Goal: Information Seeking & Learning: Learn about a topic

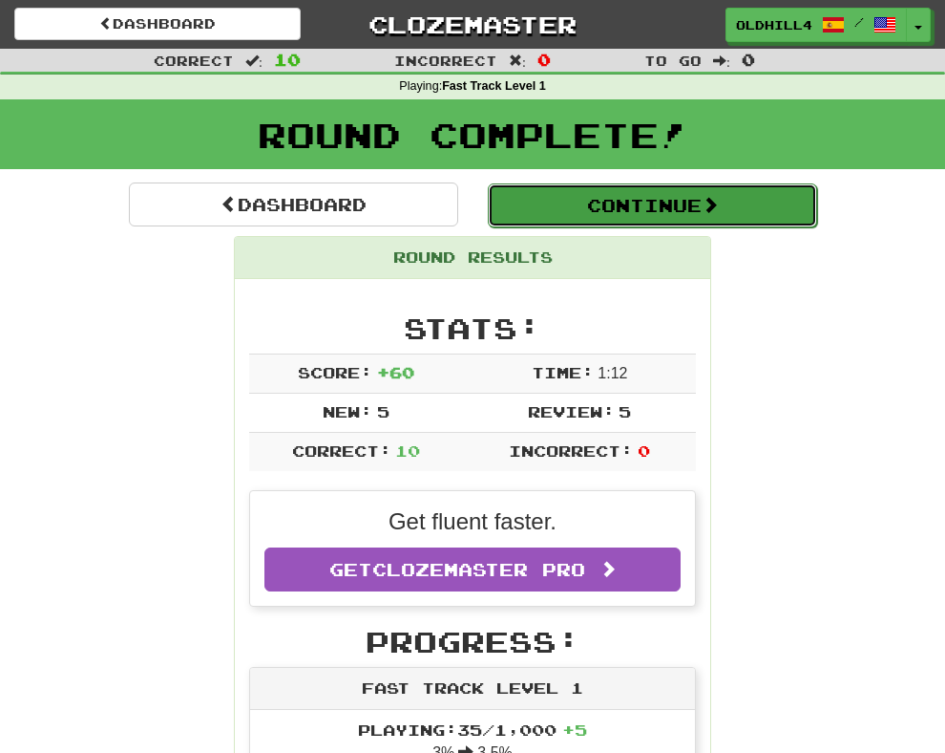
click at [608, 223] on button "Continue" at bounding box center [652, 205] width 329 height 44
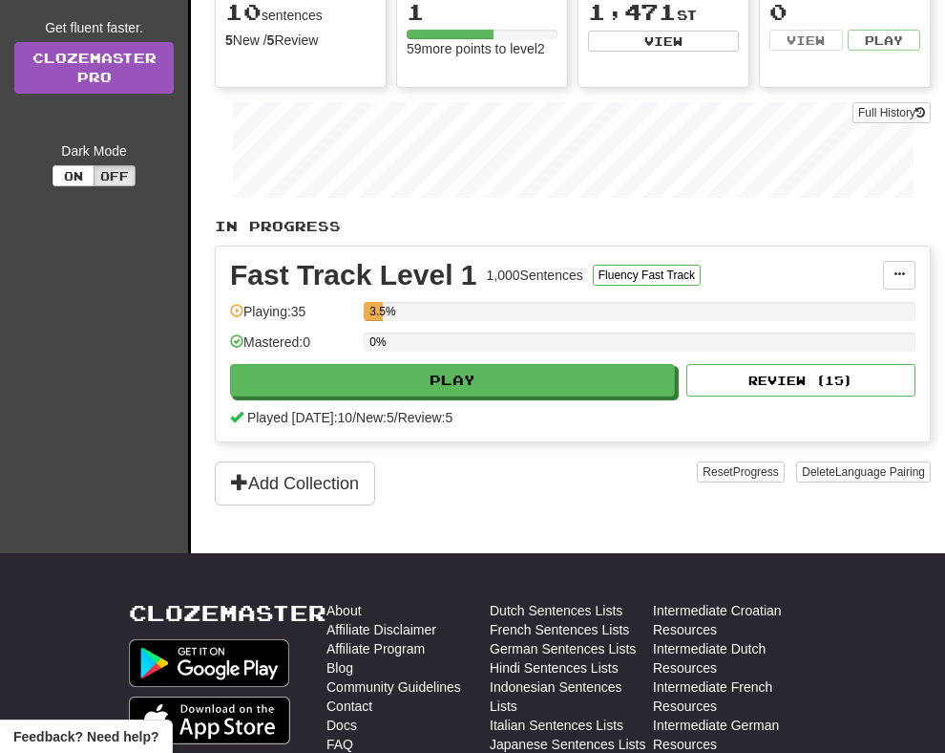
scroll to position [367, 0]
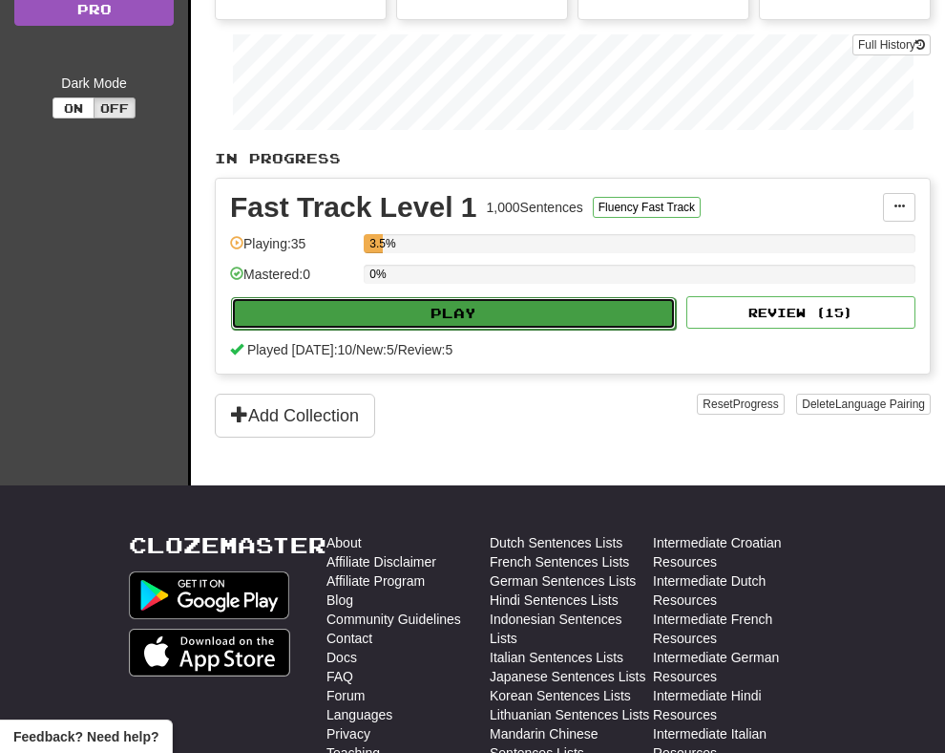
click at [323, 315] on button "Play" at bounding box center [453, 313] width 445 height 32
select select "**"
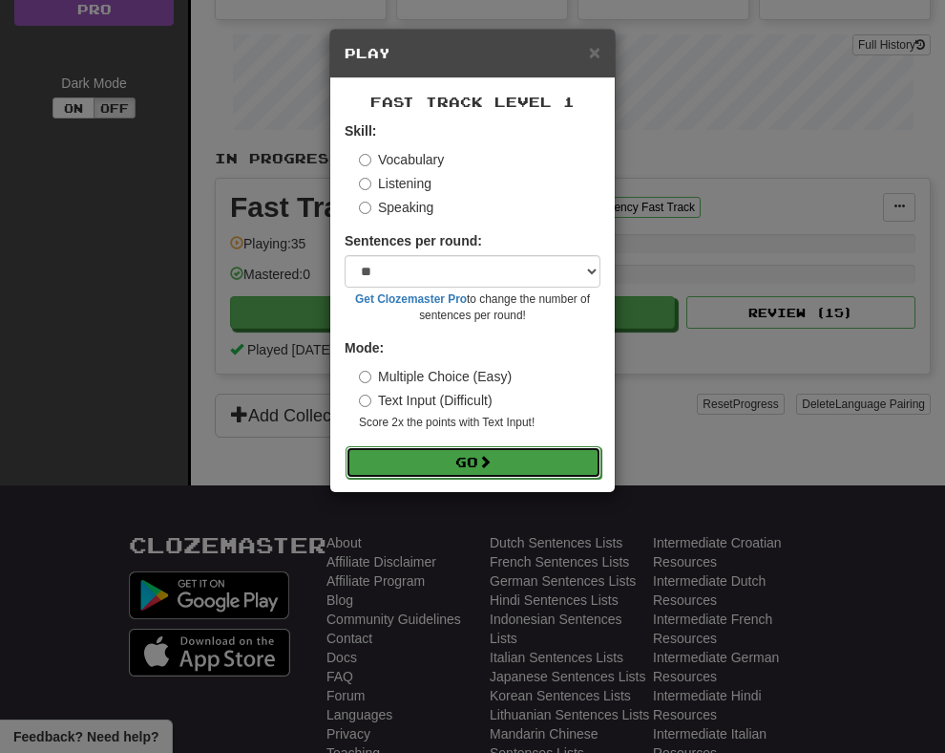
click at [430, 461] on button "Go" at bounding box center [474, 462] width 256 height 32
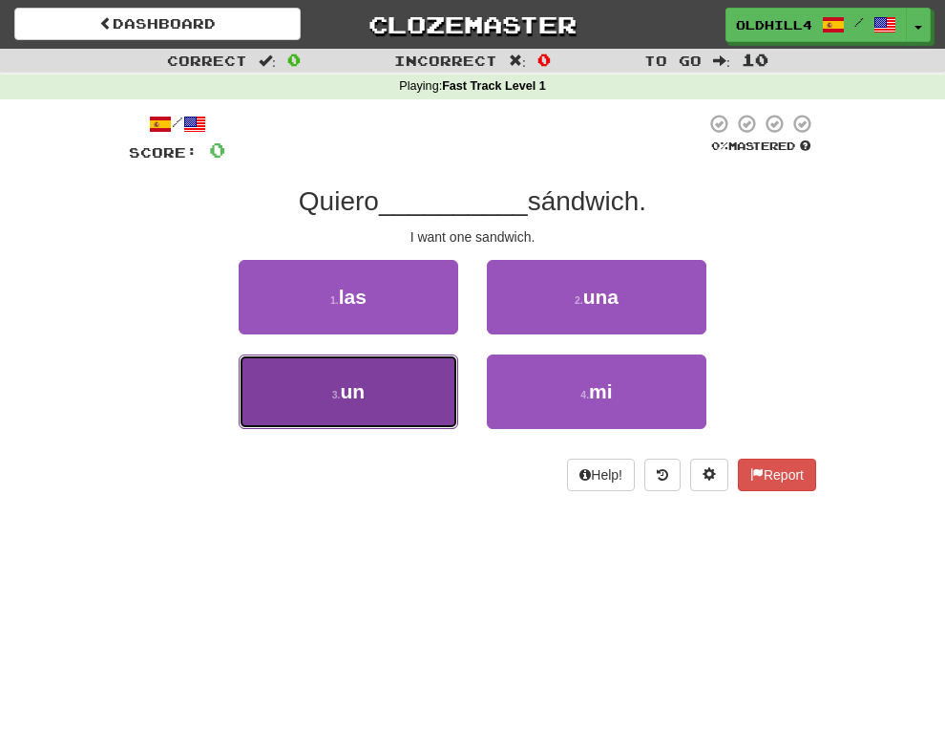
click at [408, 372] on button "3 . un" at bounding box center [349, 391] width 220 height 74
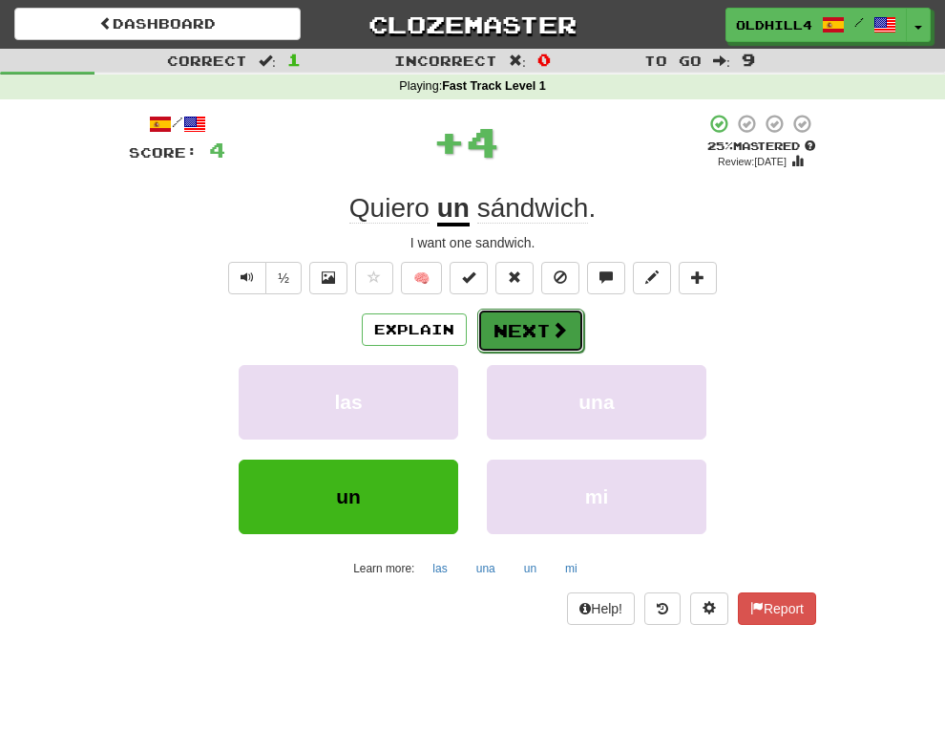
click at [524, 326] on button "Next" at bounding box center [531, 330] width 107 height 44
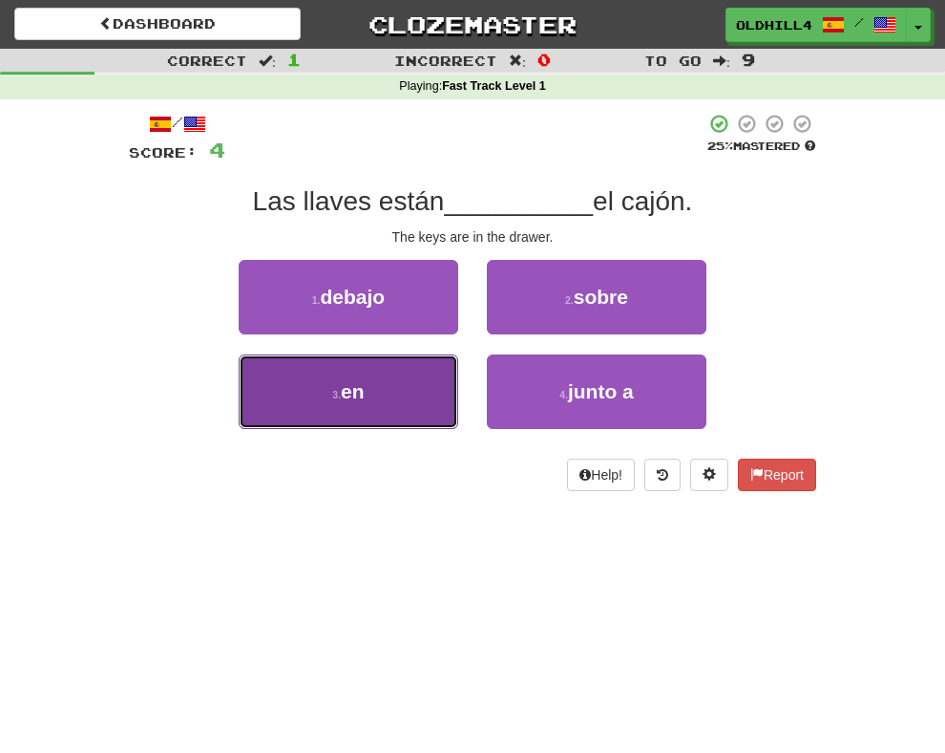
click at [383, 390] on button "3 . en" at bounding box center [349, 391] width 220 height 74
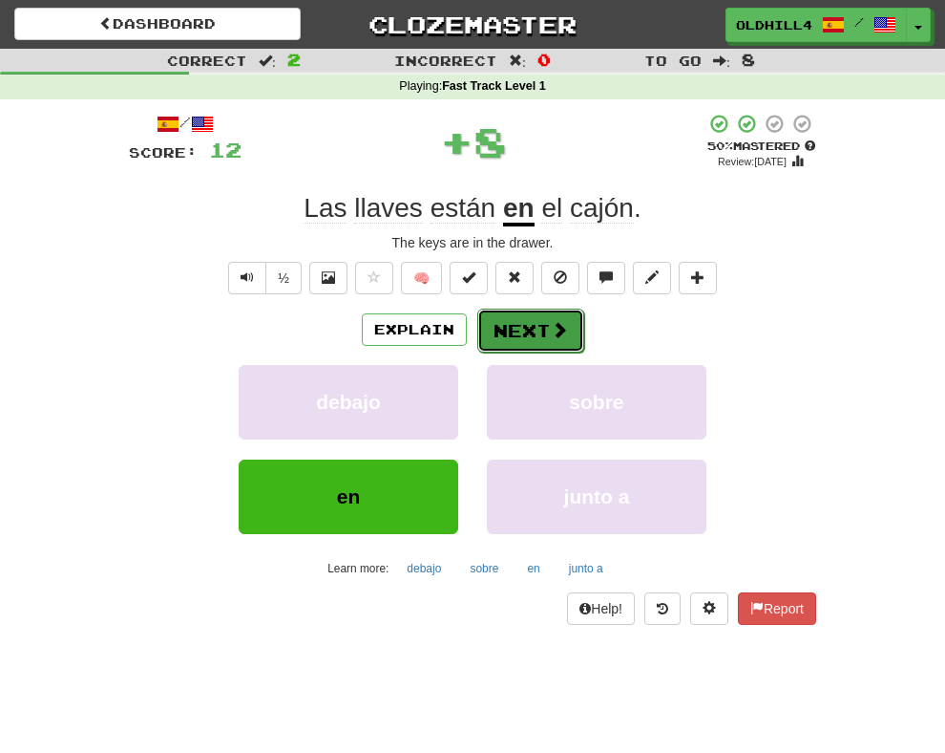
click at [528, 321] on button "Next" at bounding box center [531, 330] width 107 height 44
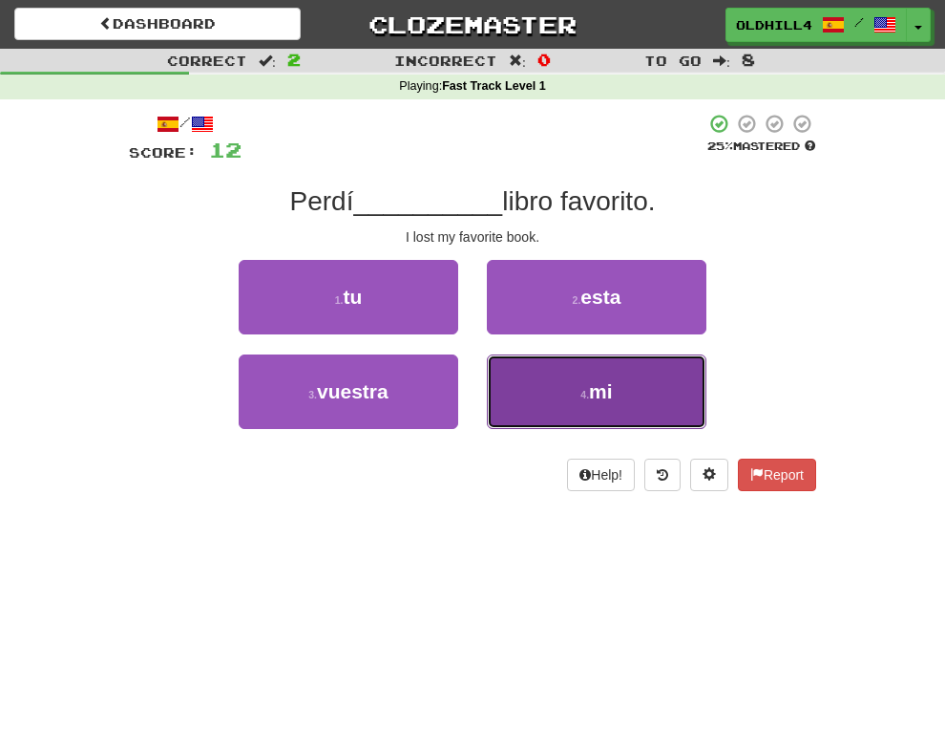
click at [557, 409] on button "4 . mi" at bounding box center [597, 391] width 220 height 74
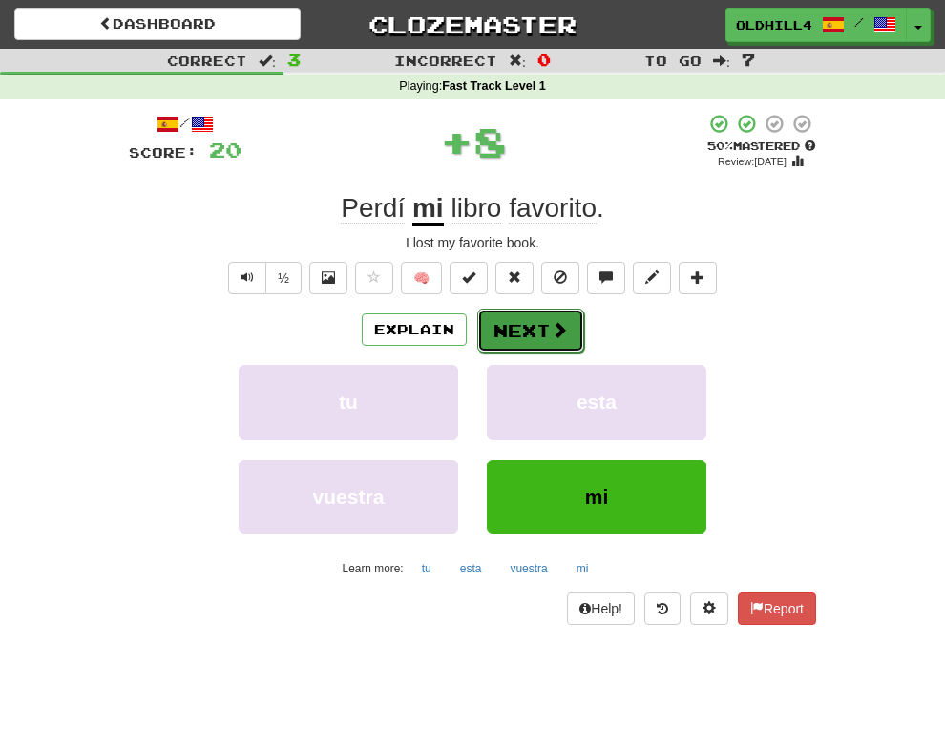
click at [547, 328] on button "Next" at bounding box center [531, 330] width 107 height 44
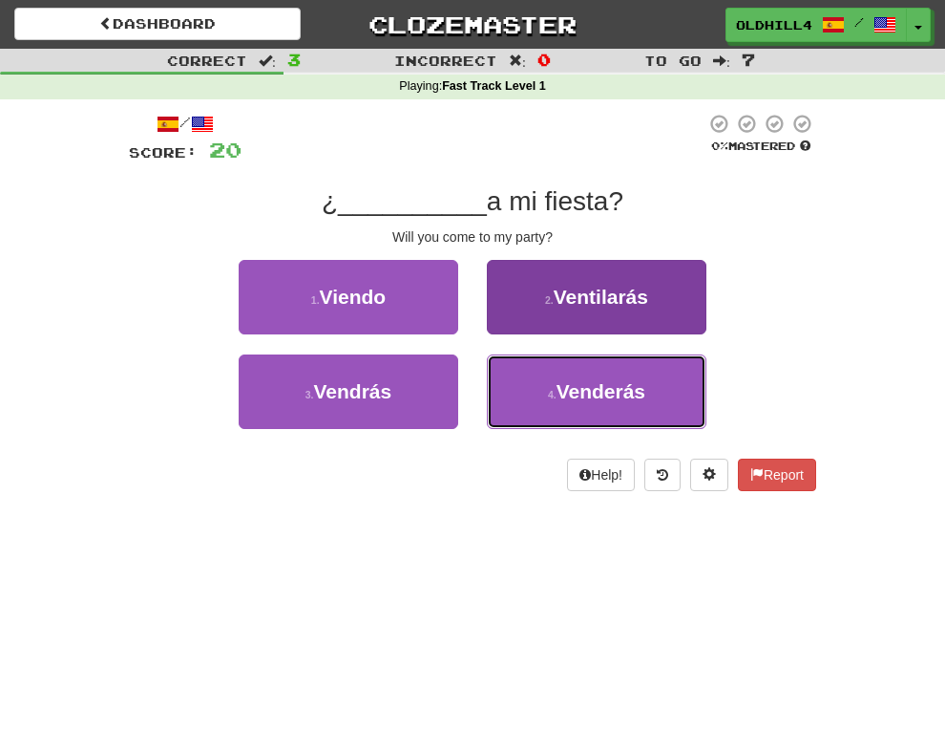
click at [674, 400] on button "4 . Venderás" at bounding box center [597, 391] width 220 height 74
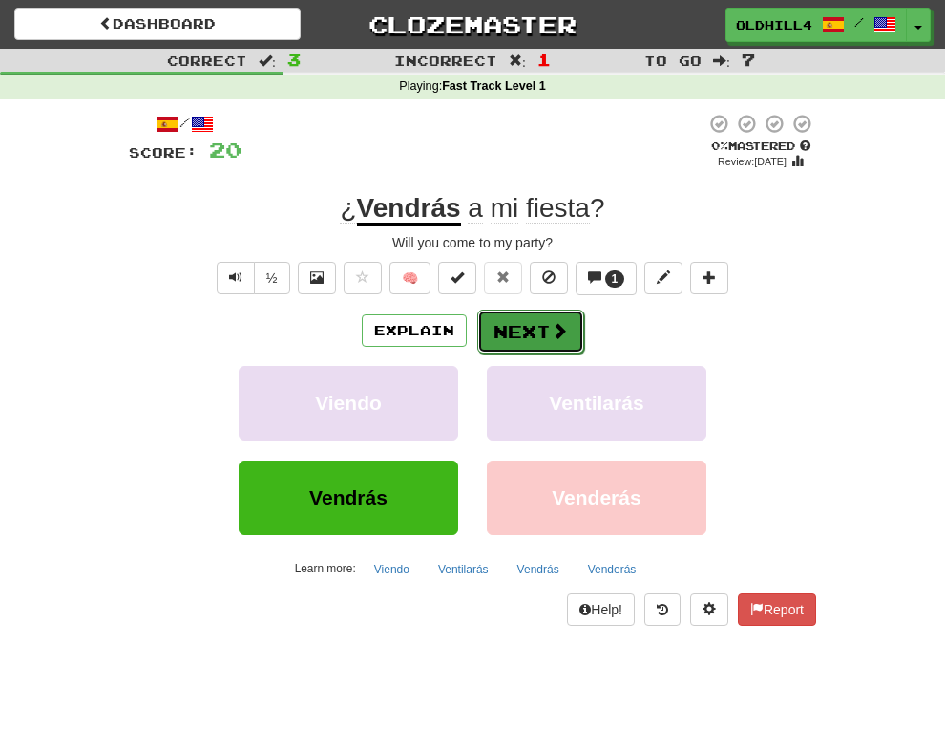
click at [551, 333] on span at bounding box center [559, 330] width 17 height 17
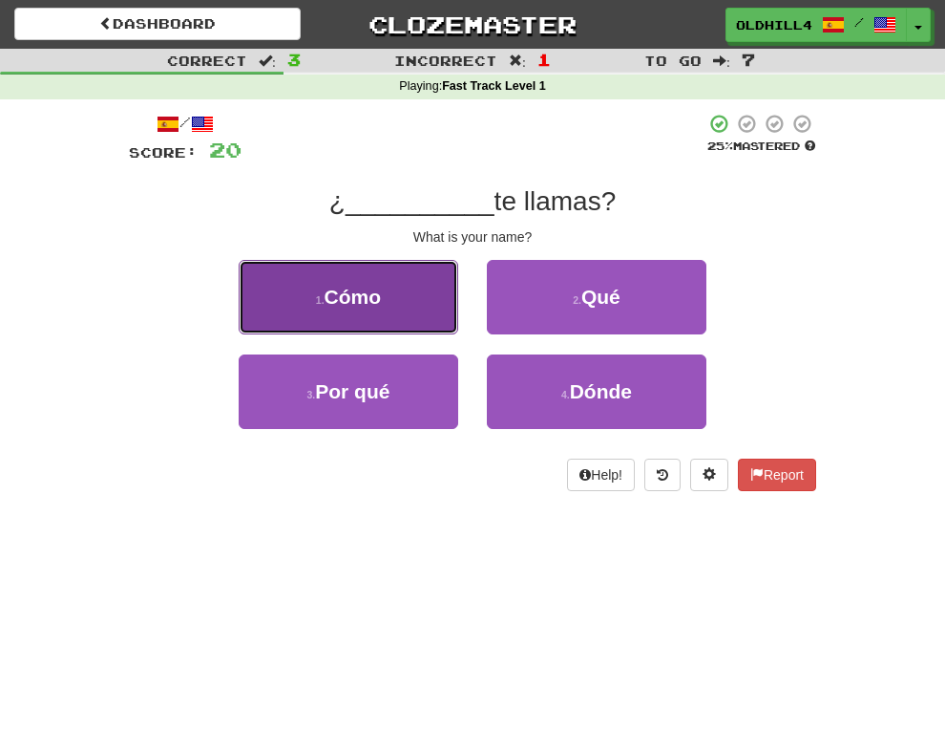
click at [413, 309] on button "1 . Cómo" at bounding box center [349, 297] width 220 height 74
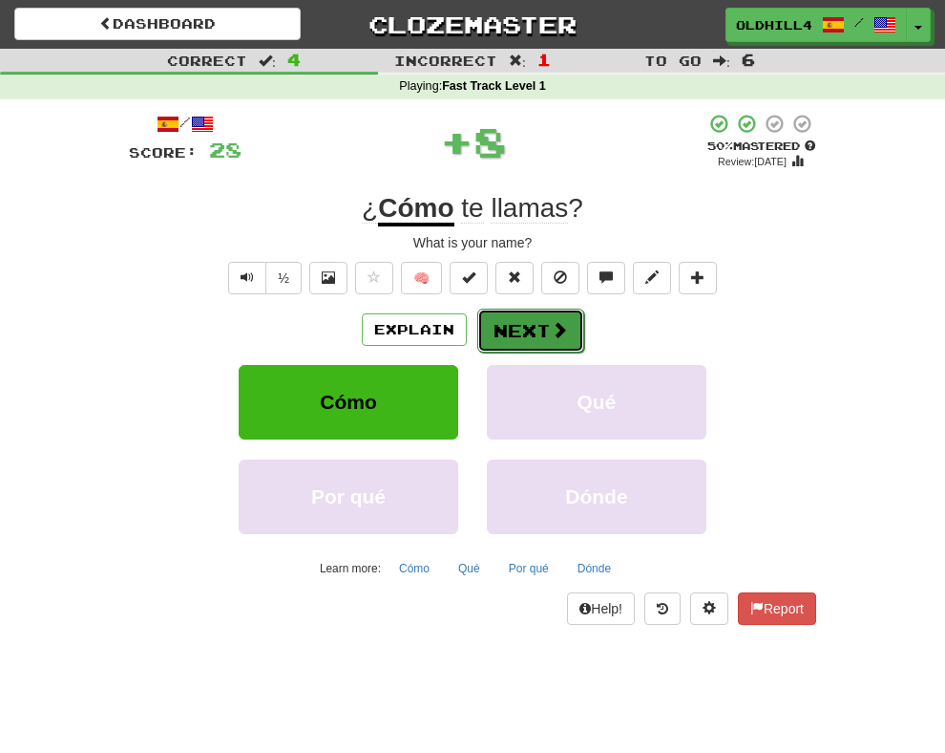
click at [524, 326] on button "Next" at bounding box center [531, 330] width 107 height 44
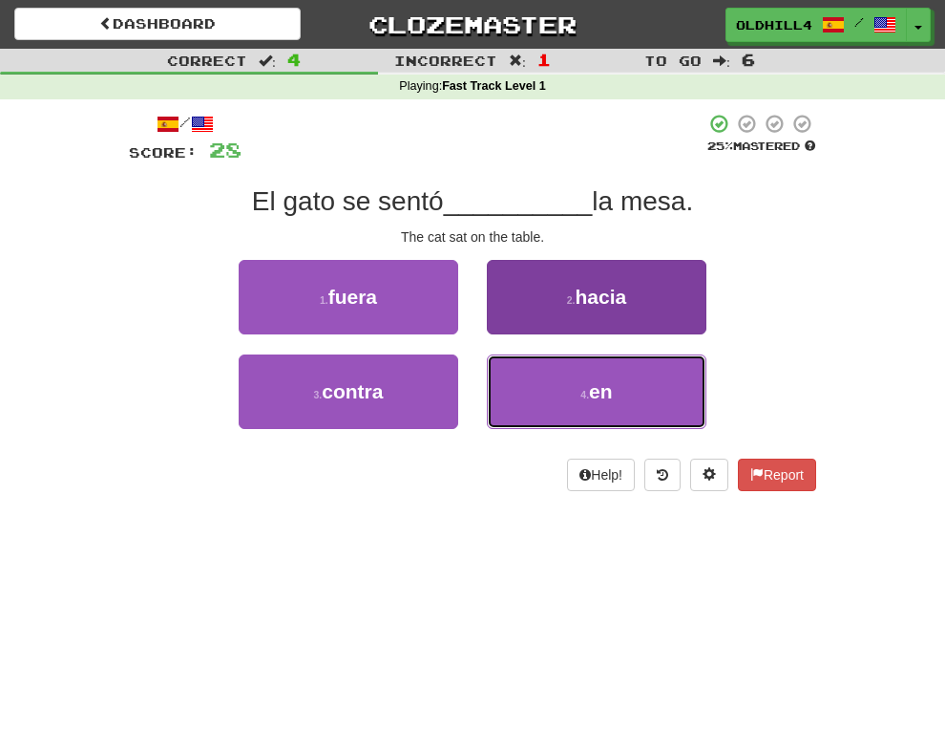
click at [509, 418] on button "4 . en" at bounding box center [597, 391] width 220 height 74
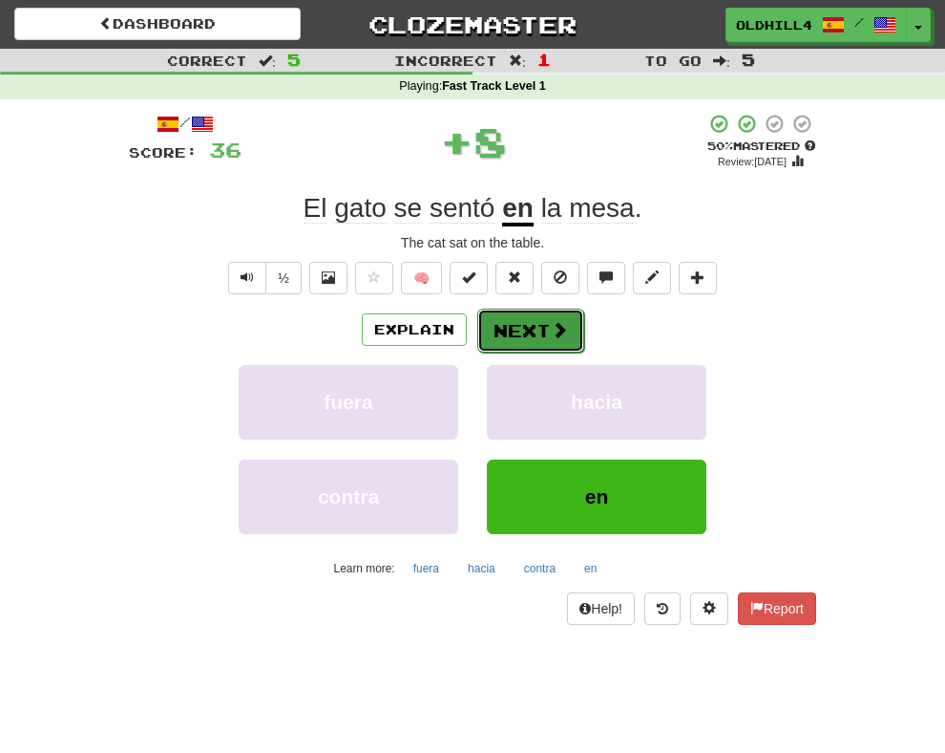
click at [514, 334] on button "Next" at bounding box center [531, 330] width 107 height 44
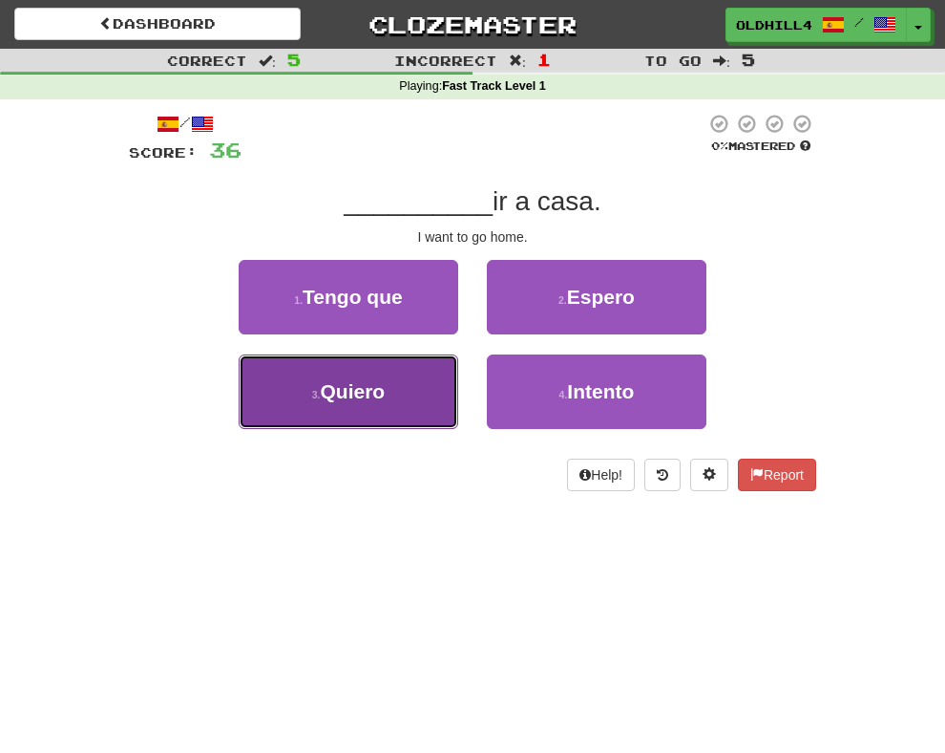
click at [397, 412] on button "3 . Quiero" at bounding box center [349, 391] width 220 height 74
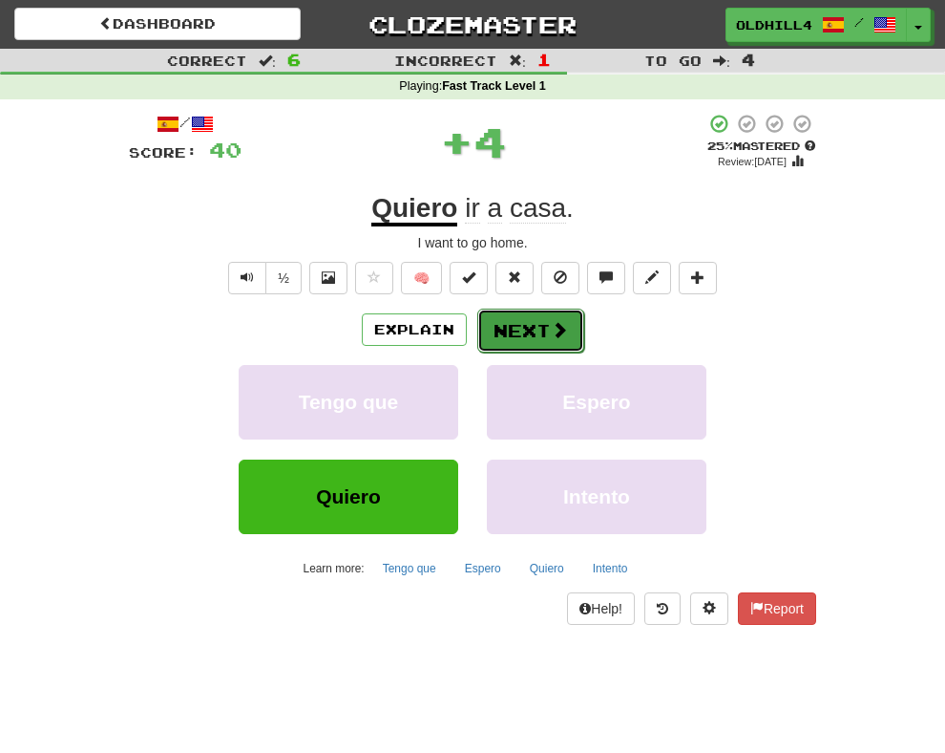
click at [534, 329] on button "Next" at bounding box center [531, 330] width 107 height 44
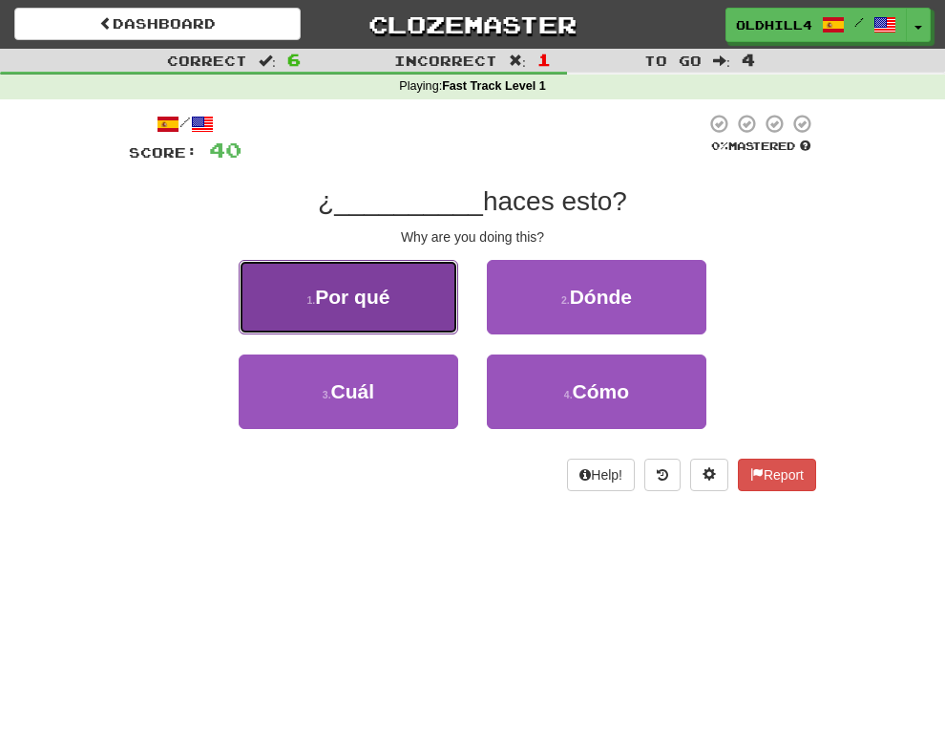
click at [439, 297] on button "1 . Por qué" at bounding box center [349, 297] width 220 height 74
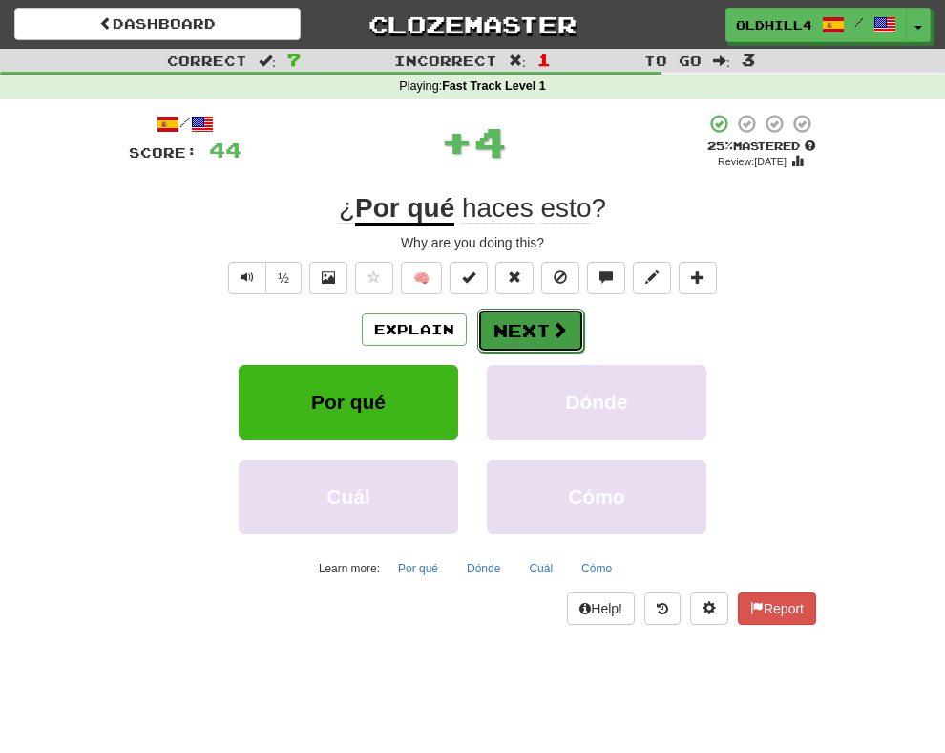
click at [519, 319] on button "Next" at bounding box center [531, 330] width 107 height 44
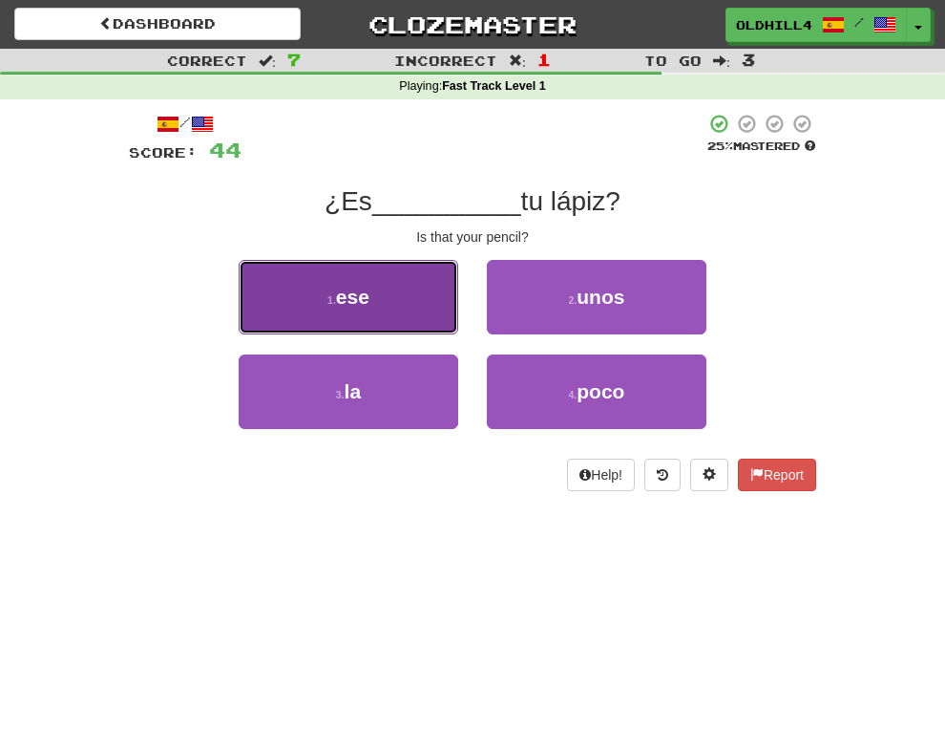
click at [419, 312] on button "1 . ese" at bounding box center [349, 297] width 220 height 74
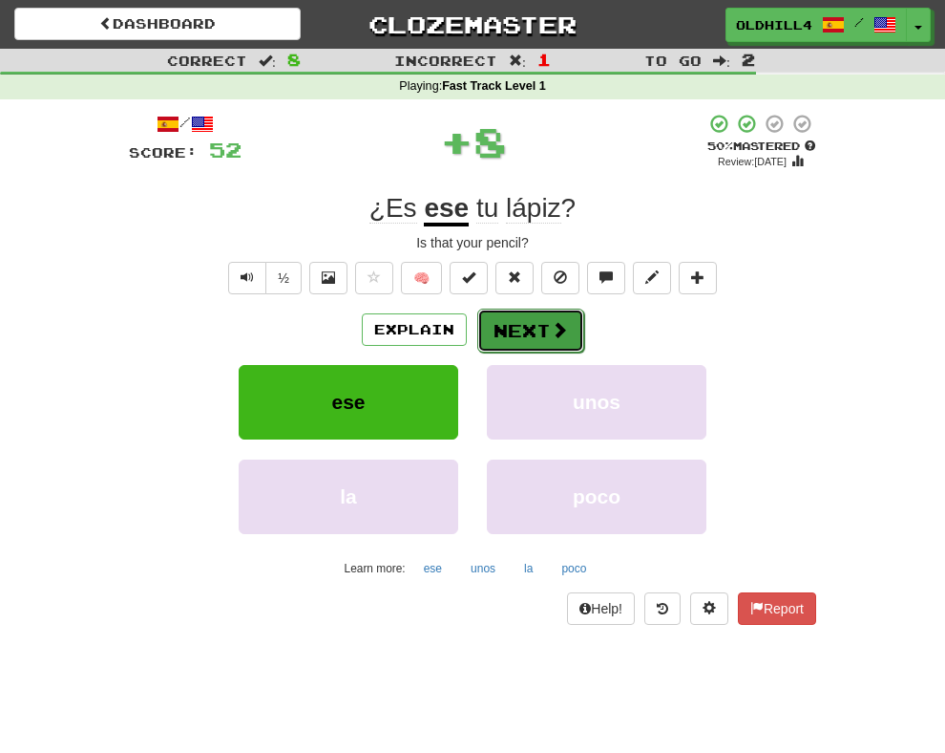
click at [538, 343] on button "Next" at bounding box center [531, 330] width 107 height 44
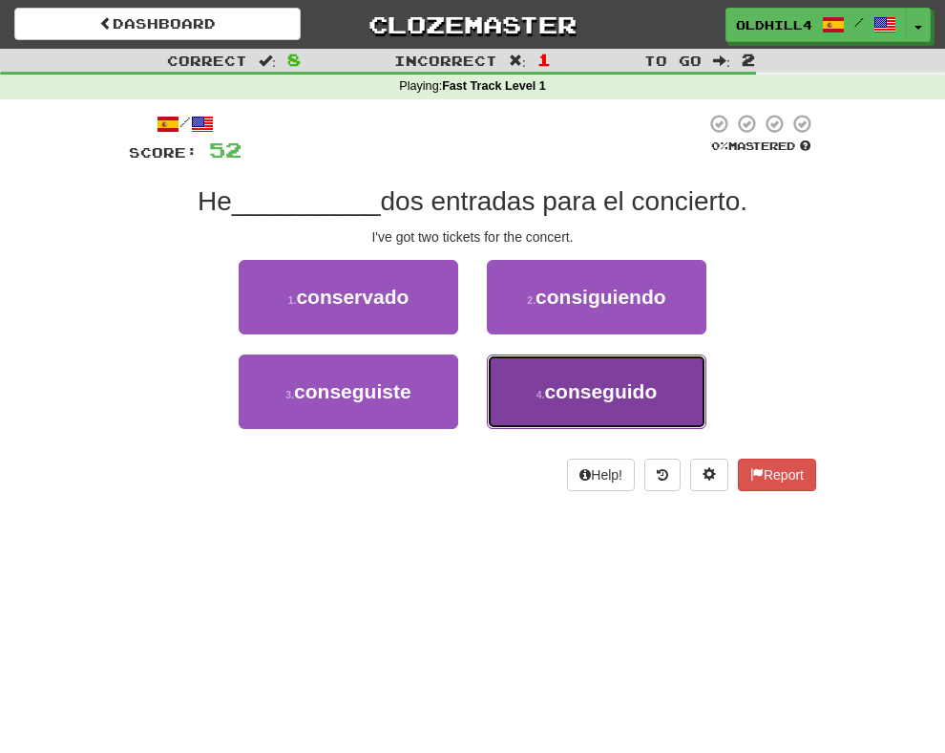
click at [532, 395] on button "4 . conseguido" at bounding box center [597, 391] width 220 height 74
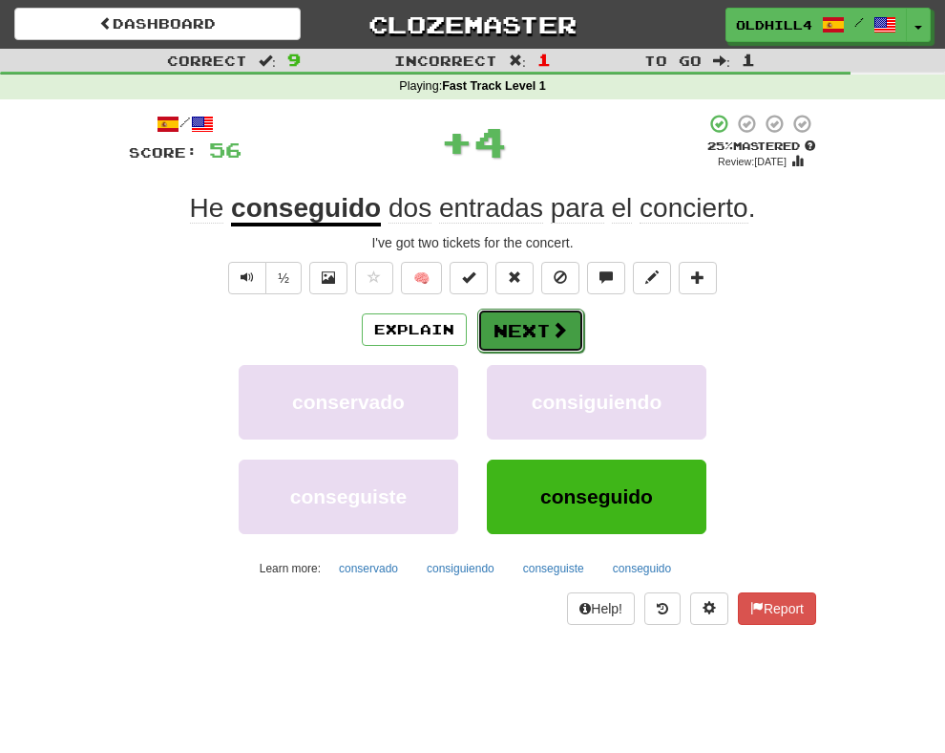
click at [502, 323] on button "Next" at bounding box center [531, 330] width 107 height 44
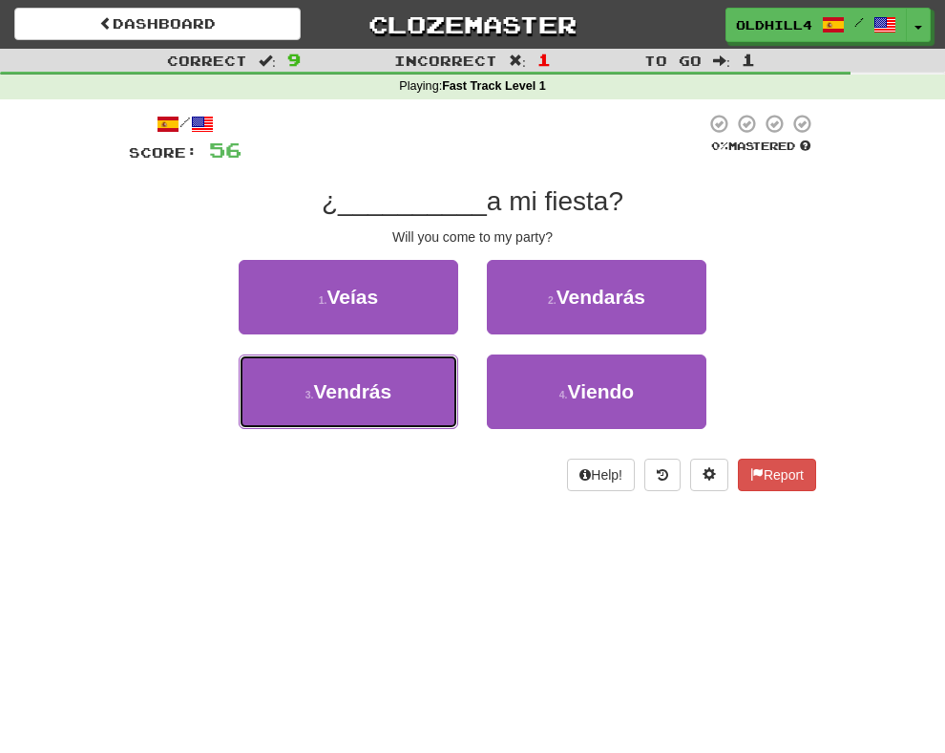
click at [442, 361] on button "3 . Vendrás" at bounding box center [349, 391] width 220 height 74
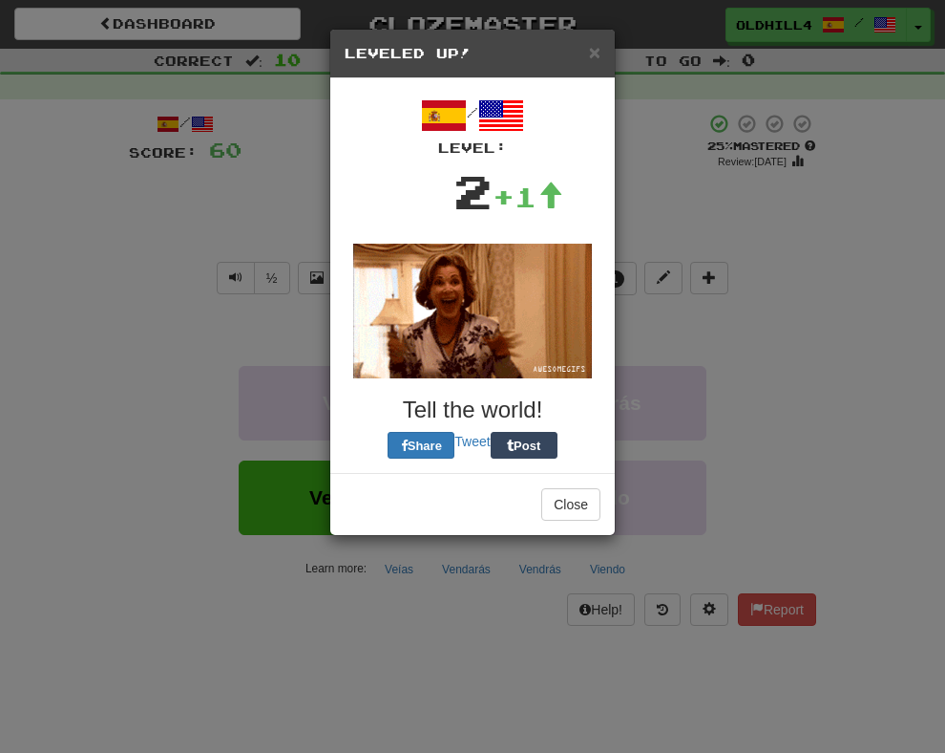
click at [491, 331] on div "/ Level: 2 +1 Tell the world! Share Tweet Post" at bounding box center [473, 276] width 256 height 366
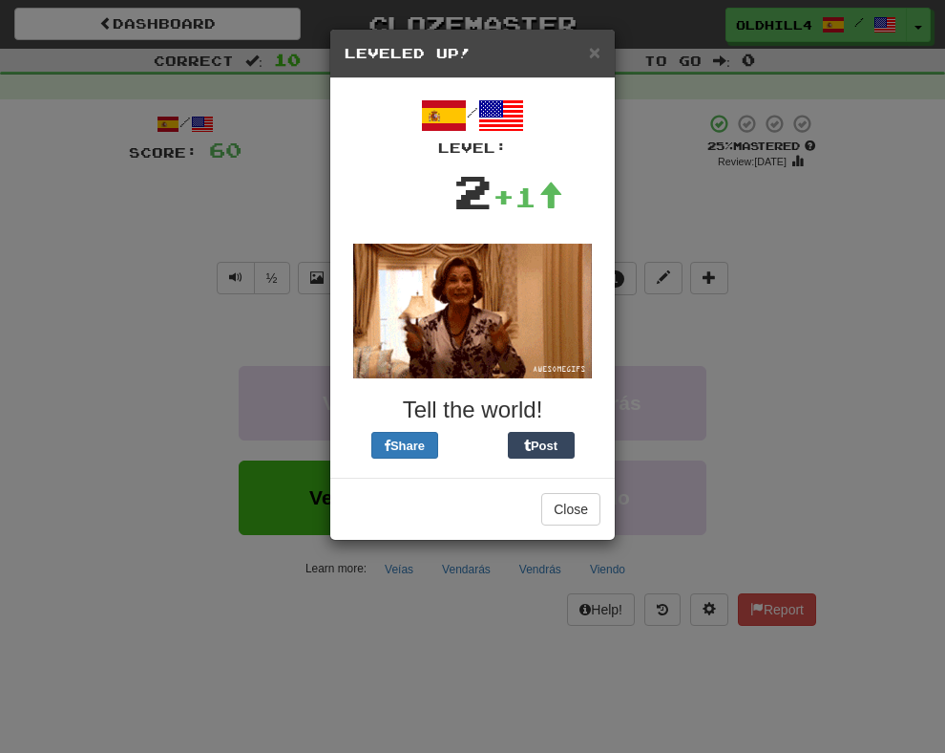
click at [585, 53] on h5 "Leveled Up!" at bounding box center [473, 53] width 256 height 19
click at [589, 53] on span "×" at bounding box center [594, 52] width 11 height 22
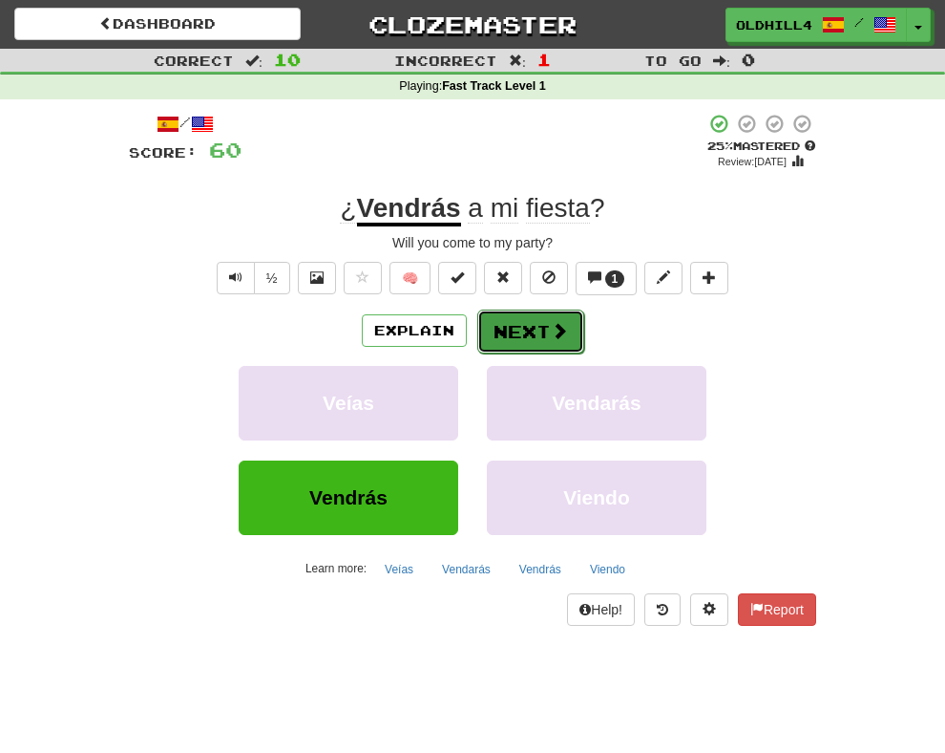
click at [562, 323] on span at bounding box center [559, 330] width 17 height 17
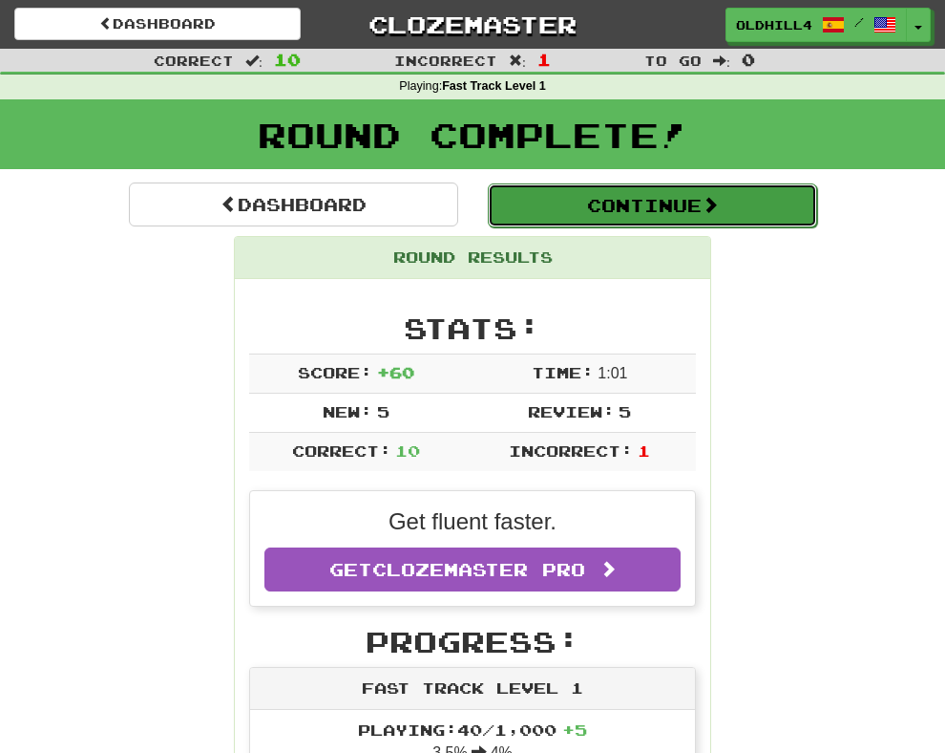
click at [595, 201] on button "Continue" at bounding box center [652, 205] width 329 height 44
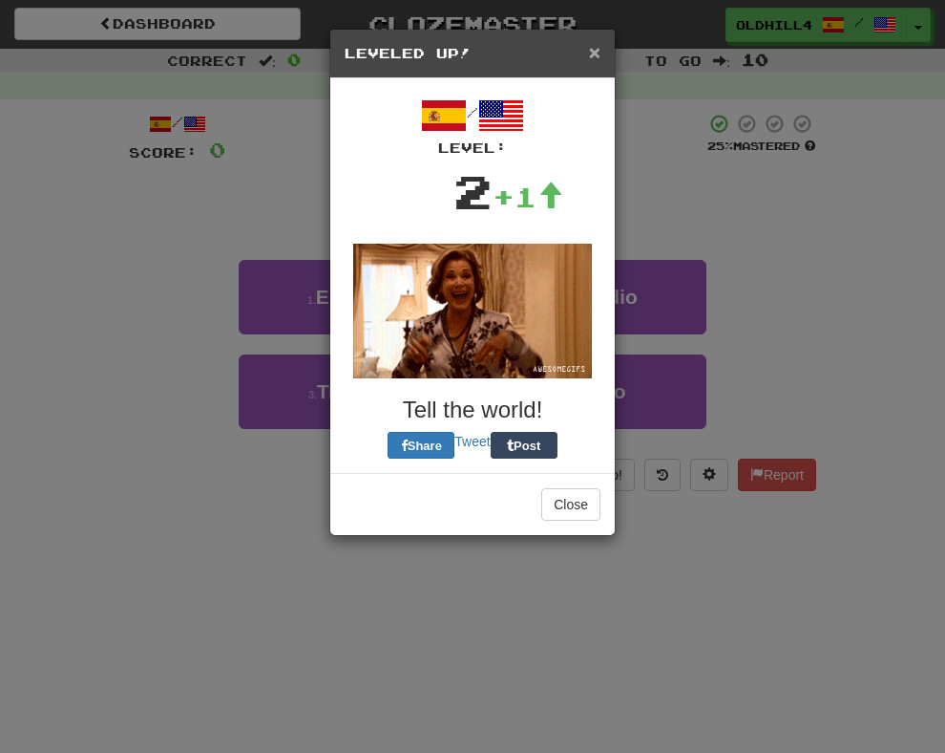
click at [590, 53] on span "×" at bounding box center [594, 52] width 11 height 22
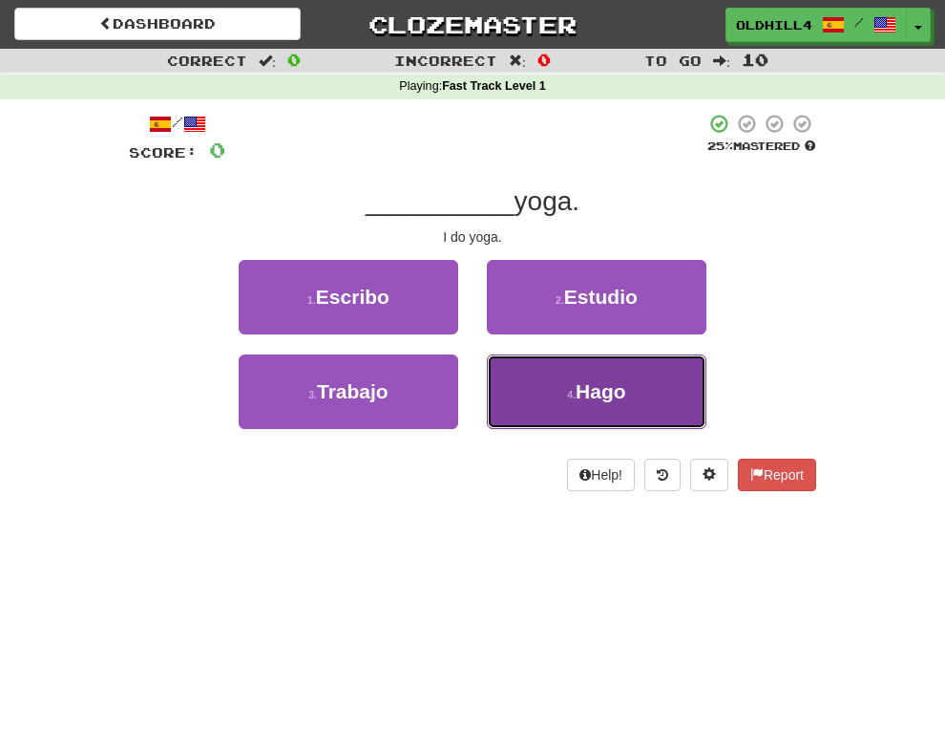
click at [543, 401] on button "4 . Hago" at bounding box center [597, 391] width 220 height 74
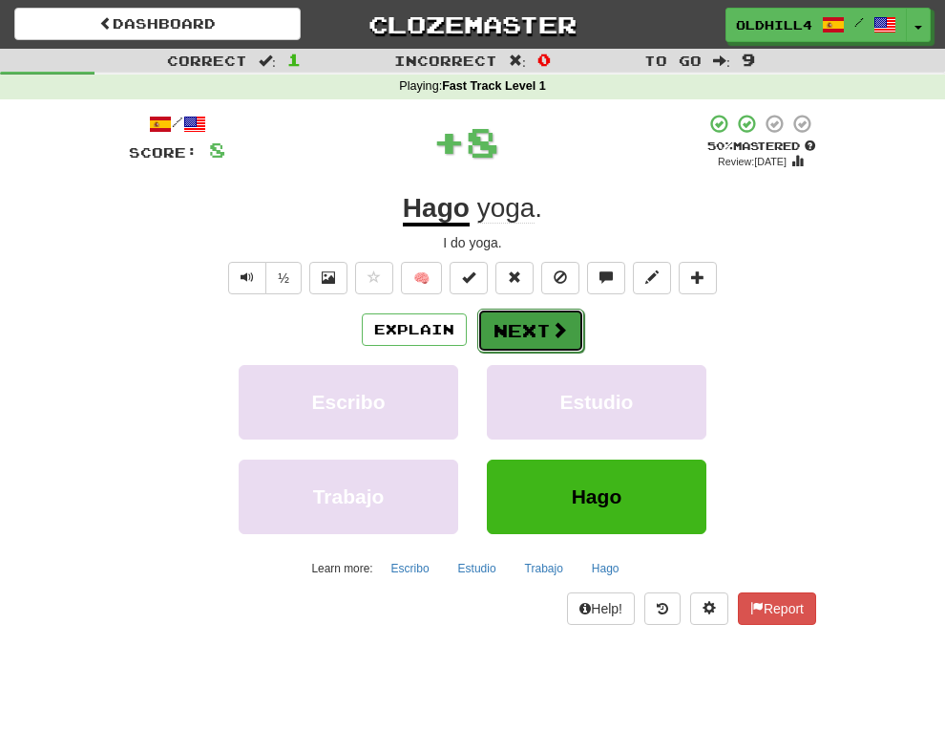
click at [517, 329] on button "Next" at bounding box center [531, 330] width 107 height 44
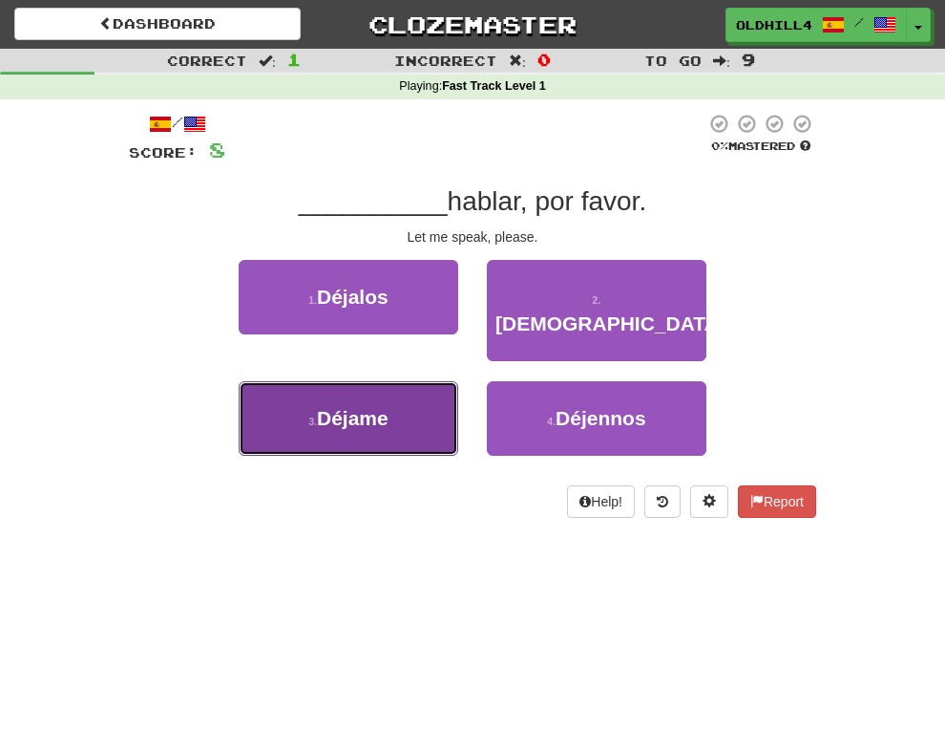
click at [420, 412] on button "3 . Déjame" at bounding box center [349, 418] width 220 height 74
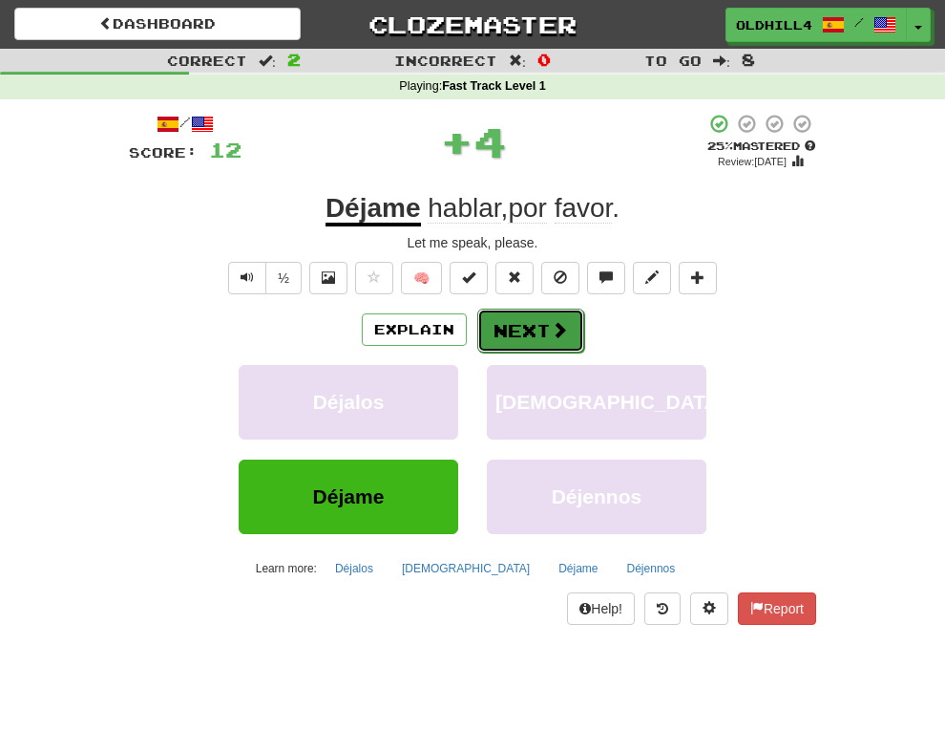
click at [500, 331] on button "Next" at bounding box center [531, 330] width 107 height 44
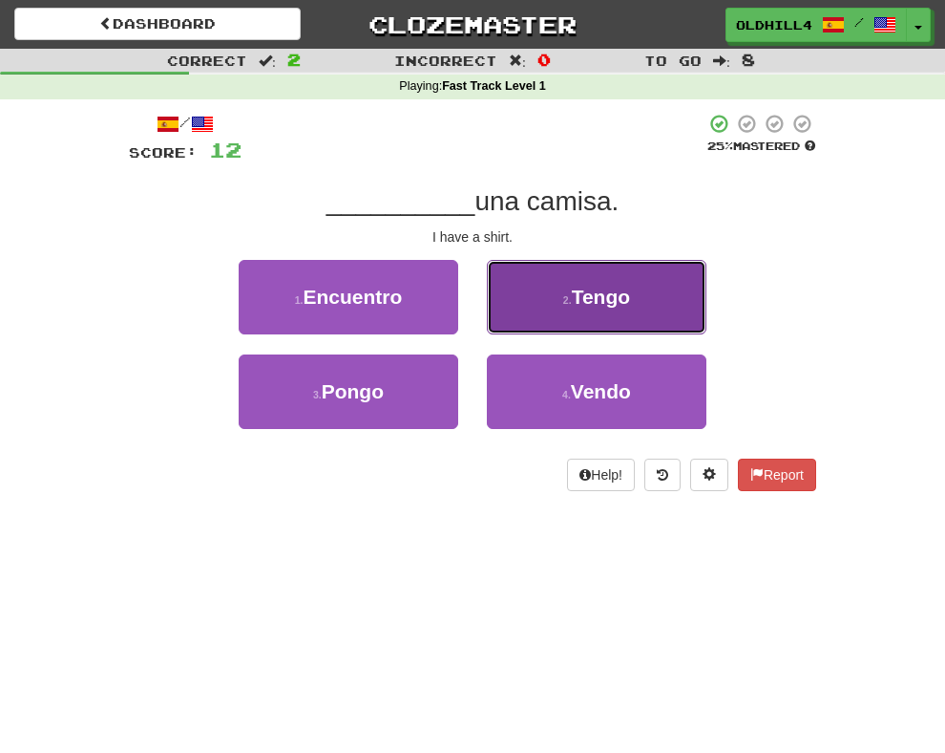
click at [505, 283] on button "2 . Tengo" at bounding box center [597, 297] width 220 height 74
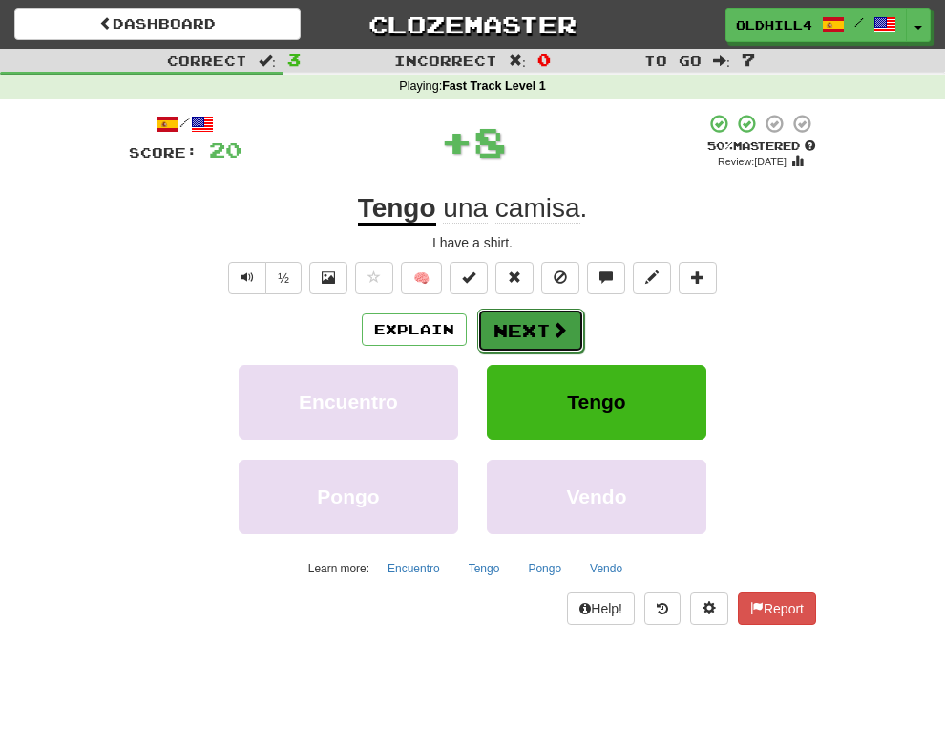
click at [508, 316] on button "Next" at bounding box center [531, 330] width 107 height 44
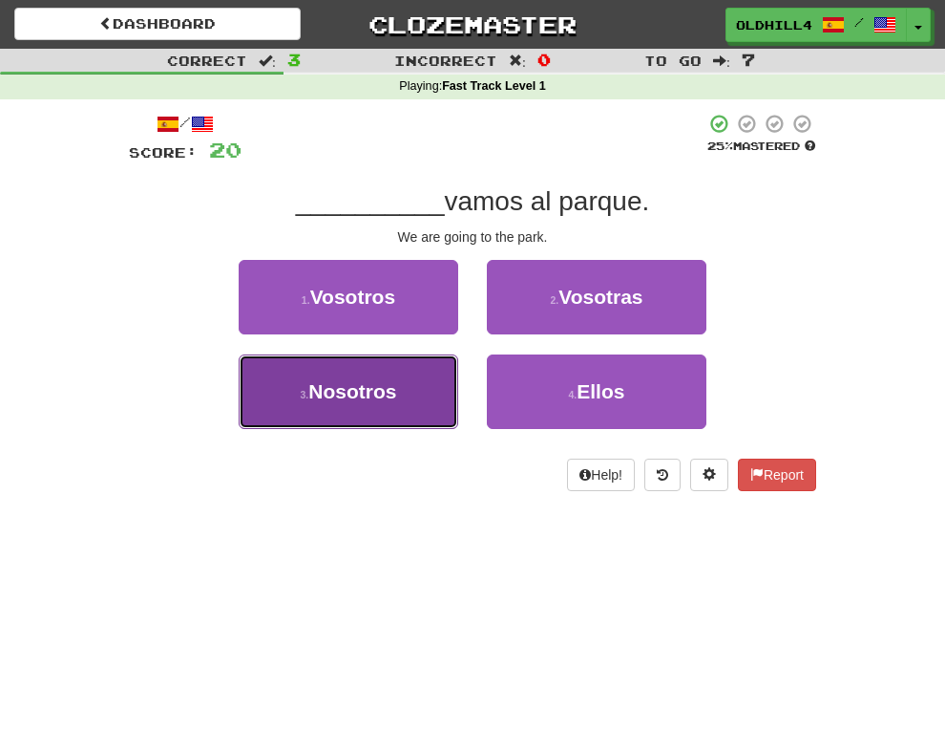
click at [391, 390] on span "Nosotros" at bounding box center [352, 391] width 88 height 22
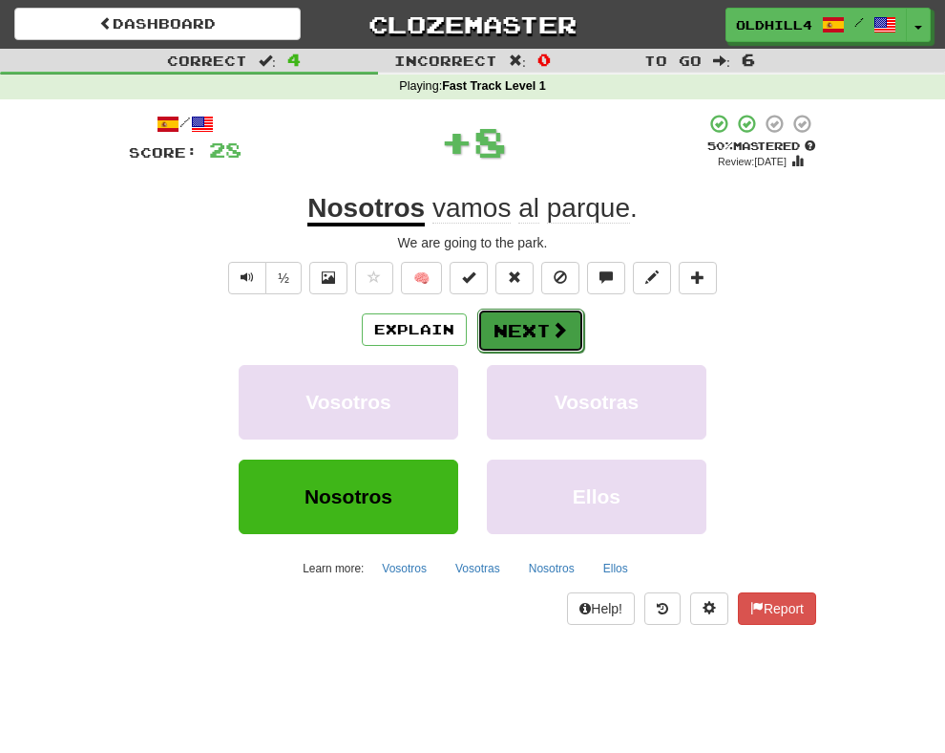
click at [482, 337] on button "Next" at bounding box center [531, 330] width 107 height 44
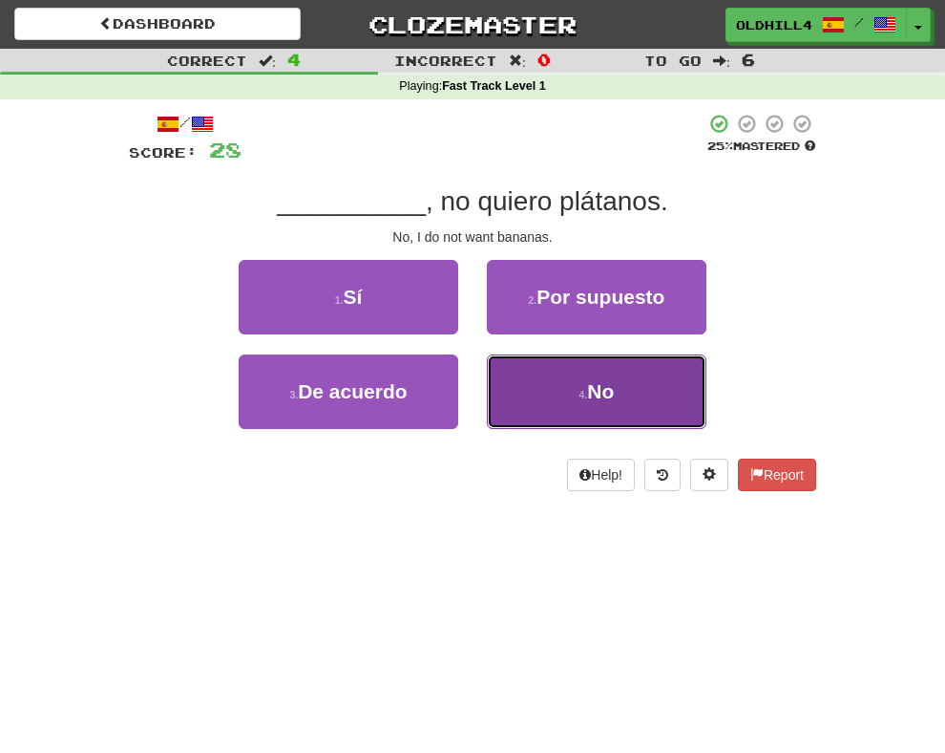
click at [499, 396] on button "4 . No" at bounding box center [597, 391] width 220 height 74
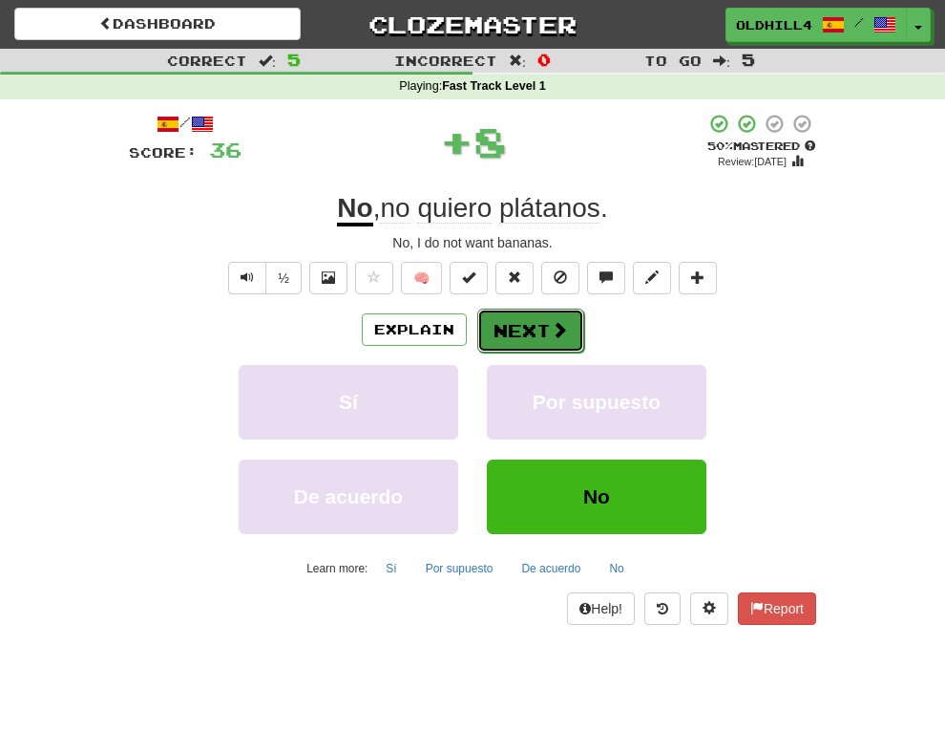
click at [478, 335] on button "Next" at bounding box center [531, 330] width 107 height 44
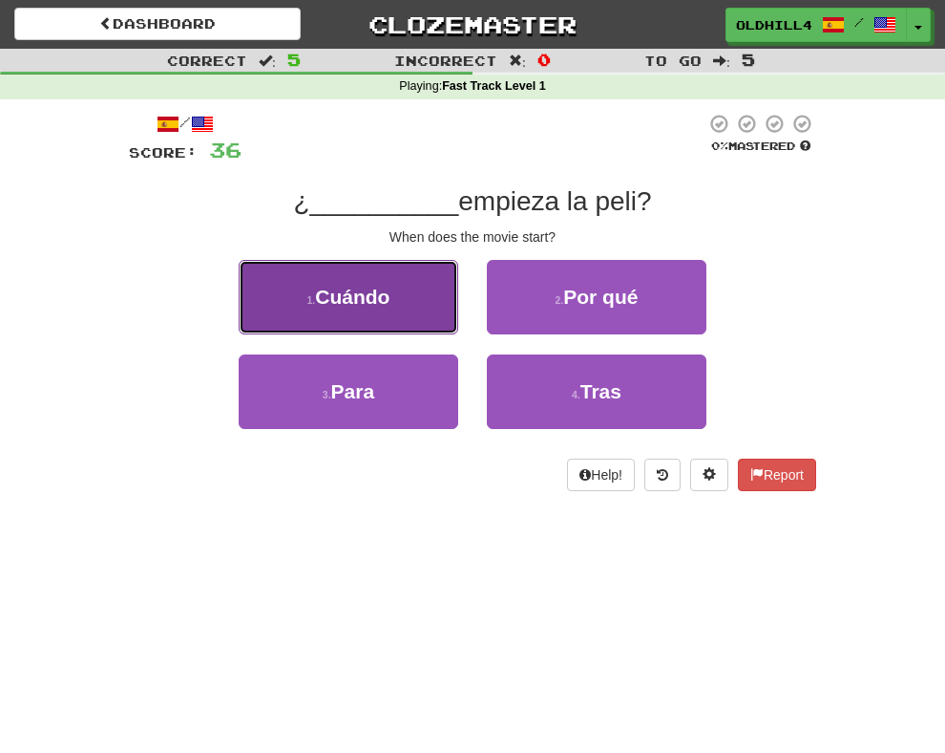
click at [416, 312] on button "1 . Cuándo" at bounding box center [349, 297] width 220 height 74
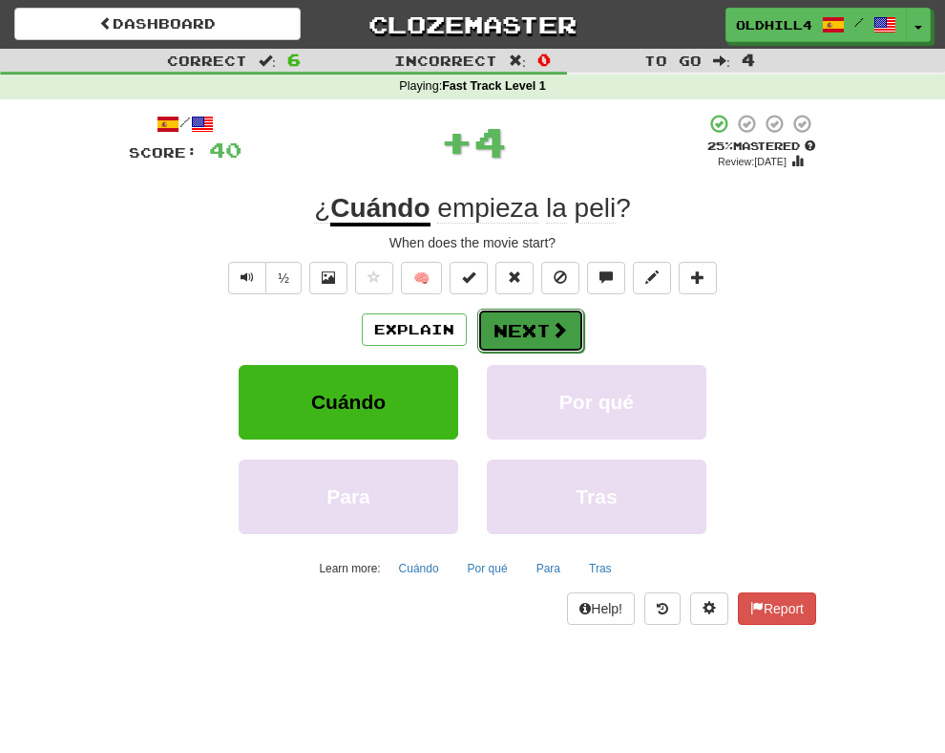
click at [513, 343] on button "Next" at bounding box center [531, 330] width 107 height 44
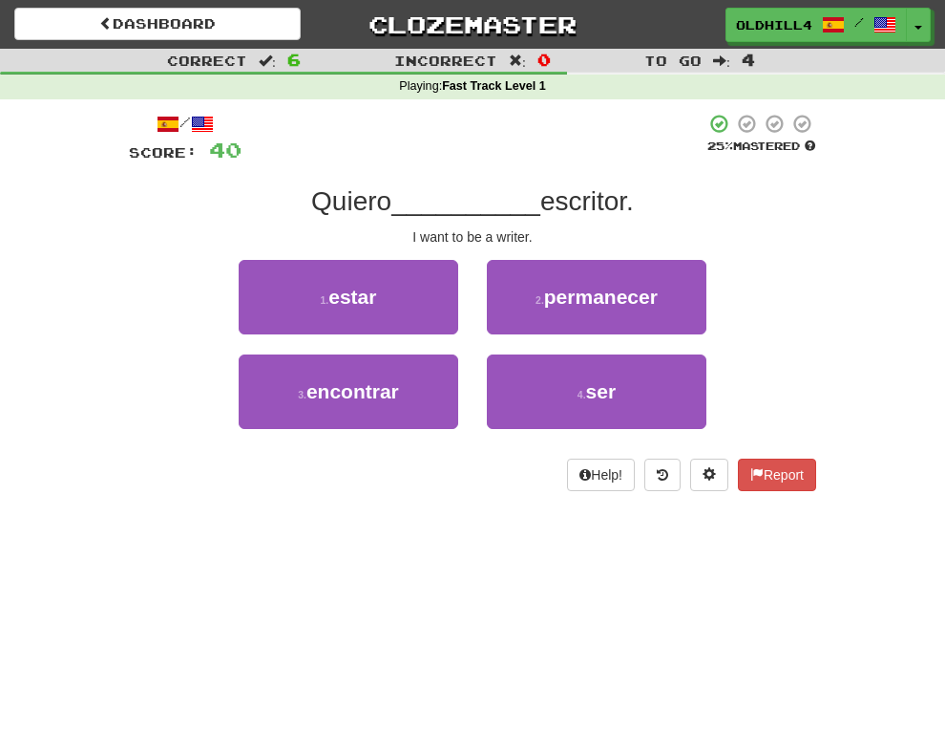
click at [555, 428] on div "4 . ser" at bounding box center [597, 401] width 248 height 95
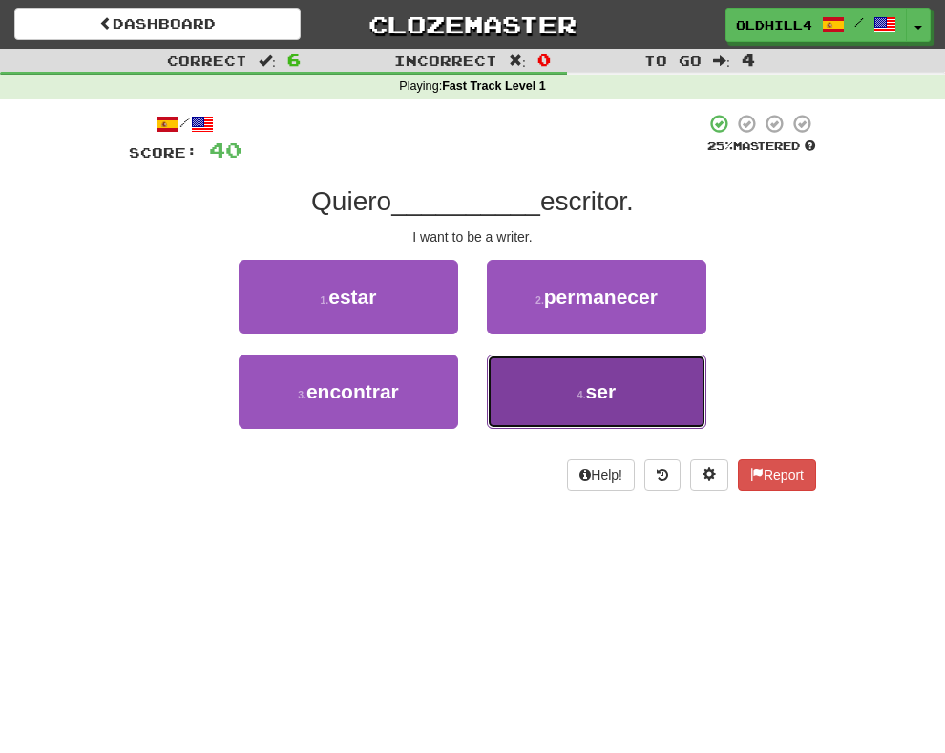
click at [532, 399] on button "4 . ser" at bounding box center [597, 391] width 220 height 74
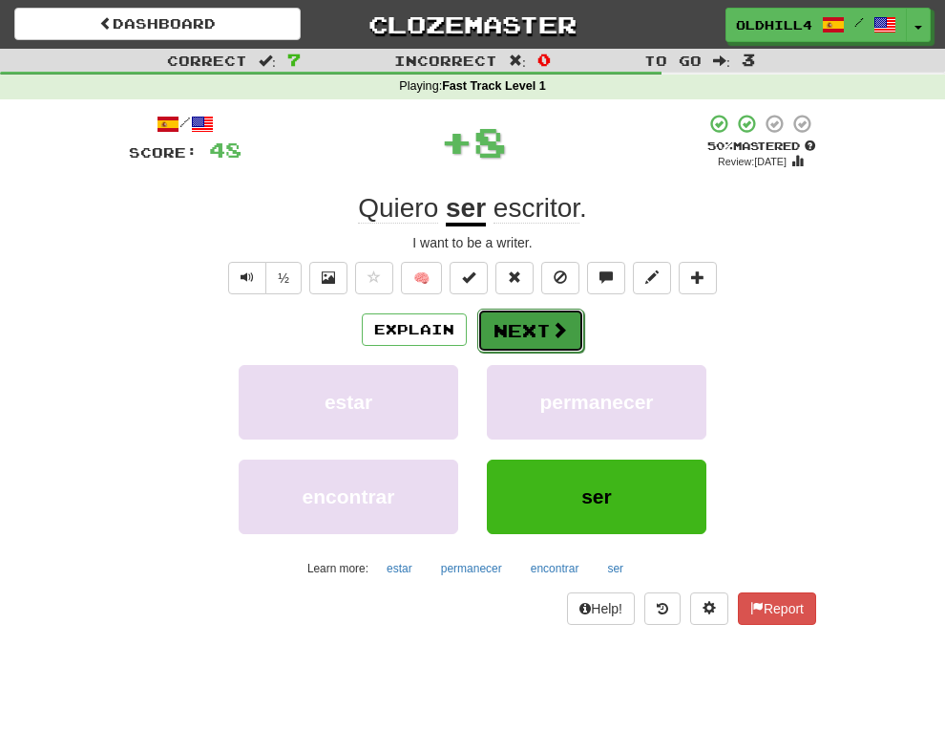
click at [502, 328] on button "Next" at bounding box center [531, 330] width 107 height 44
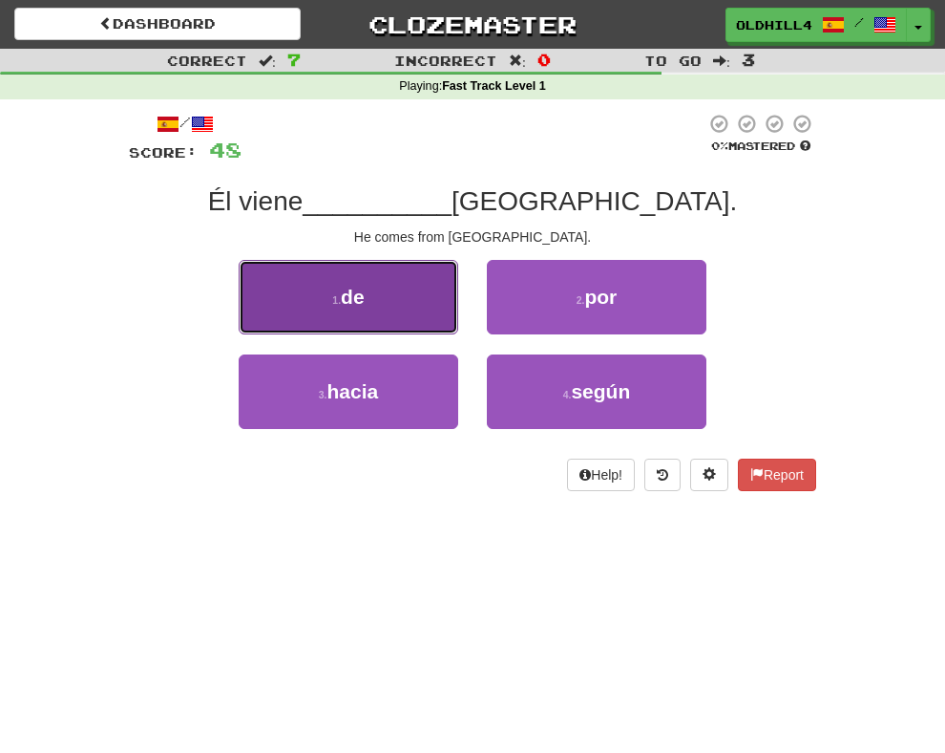
click at [420, 307] on button "1 . de" at bounding box center [349, 297] width 220 height 74
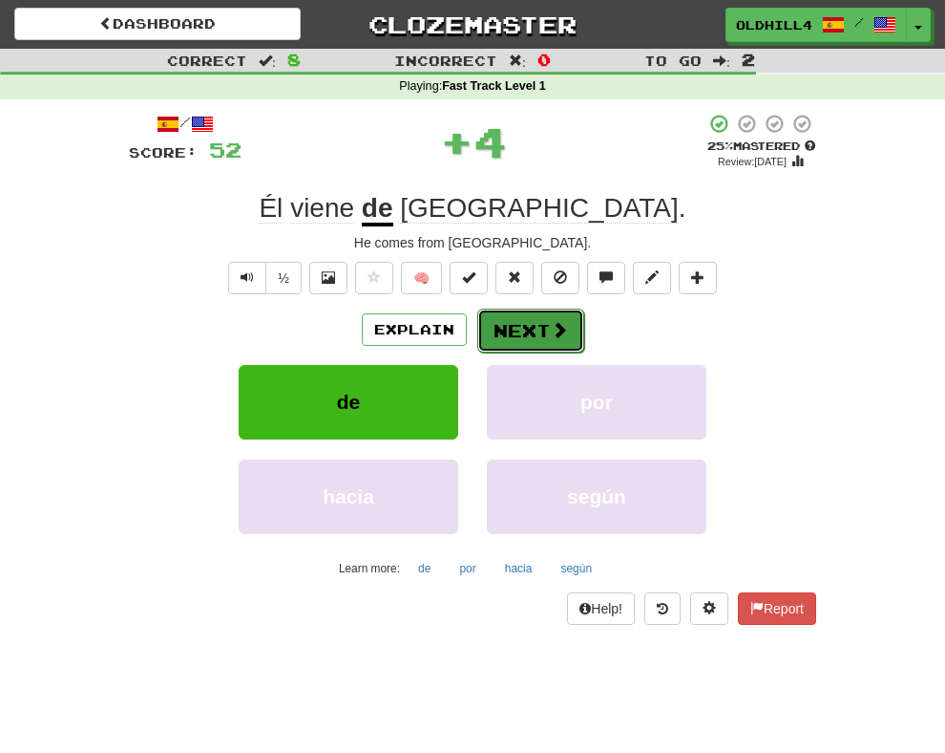
click at [507, 316] on button "Next" at bounding box center [531, 330] width 107 height 44
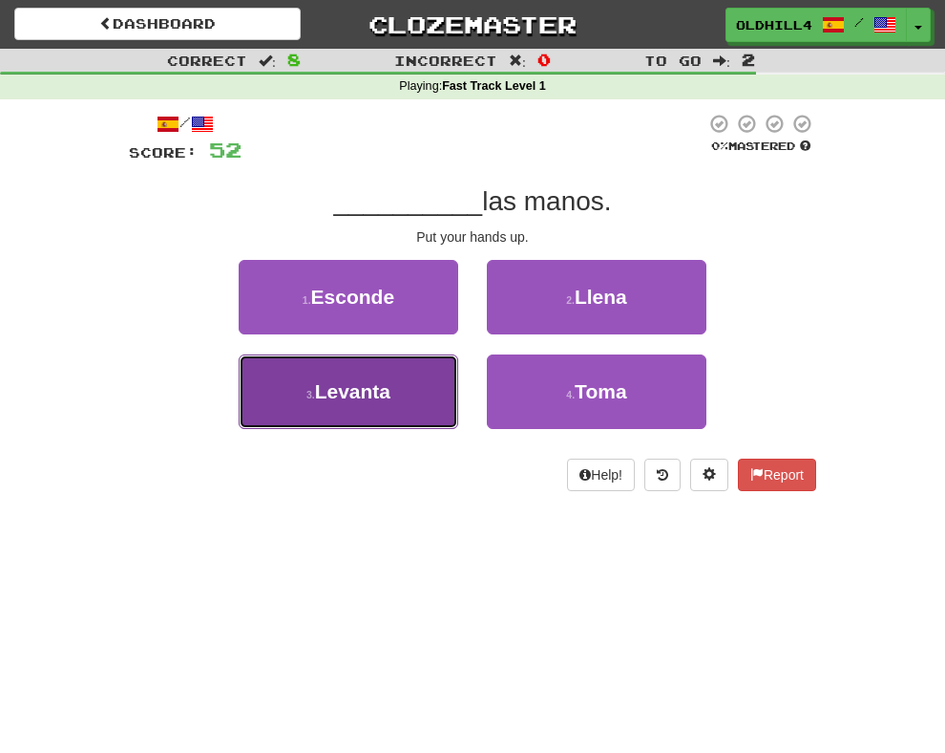
click at [412, 400] on button "3 . Levanta" at bounding box center [349, 391] width 220 height 74
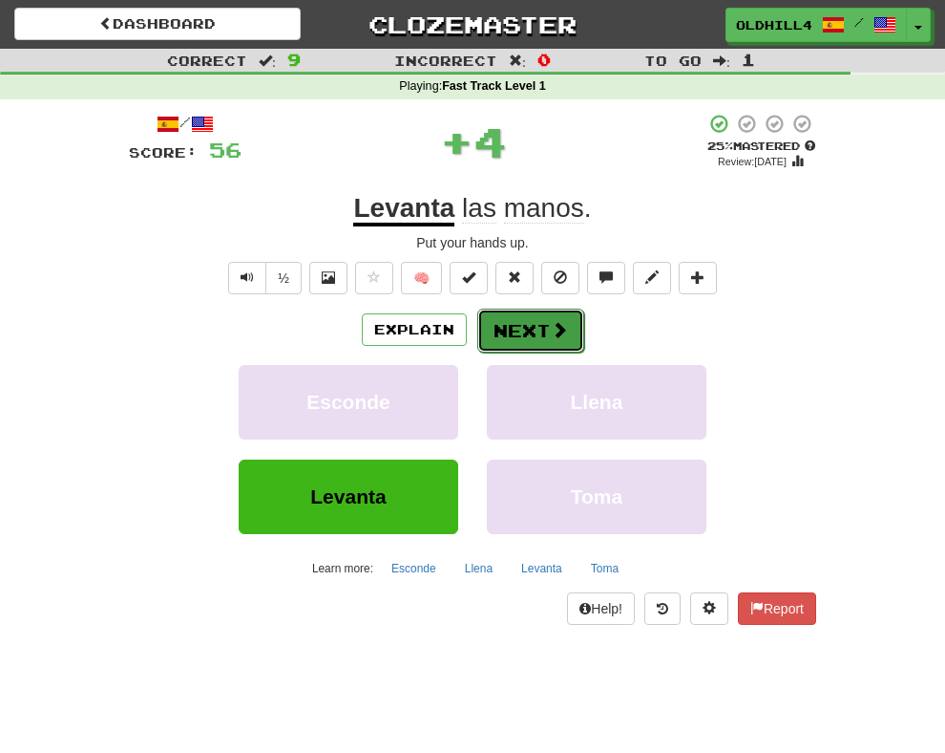
click at [497, 334] on button "Next" at bounding box center [531, 330] width 107 height 44
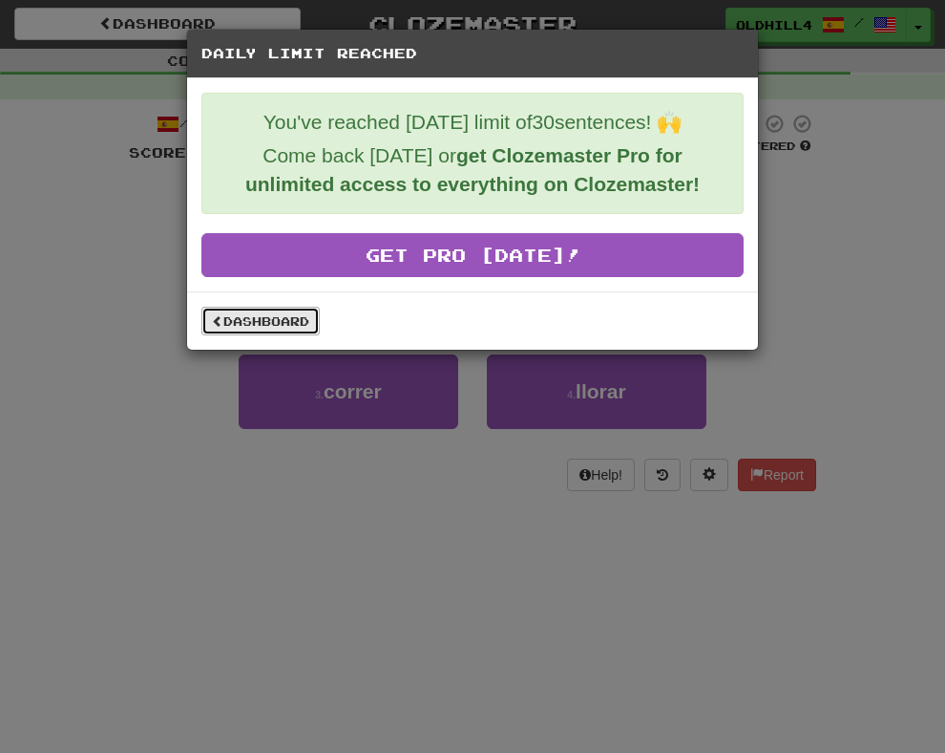
click at [285, 320] on link "Dashboard" at bounding box center [261, 321] width 118 height 29
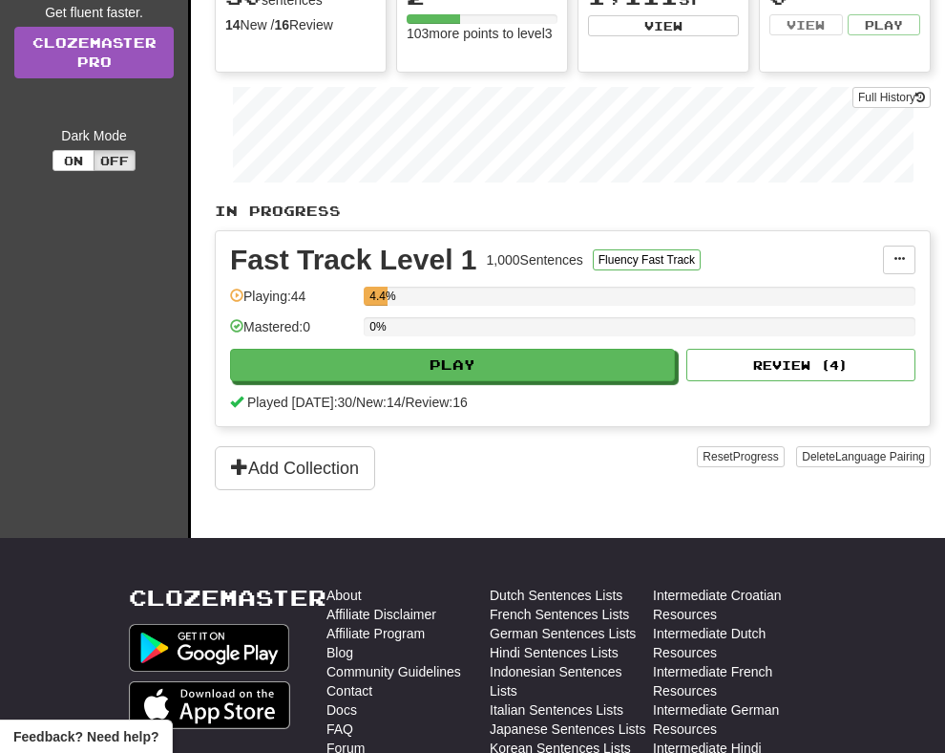
scroll to position [287, 0]
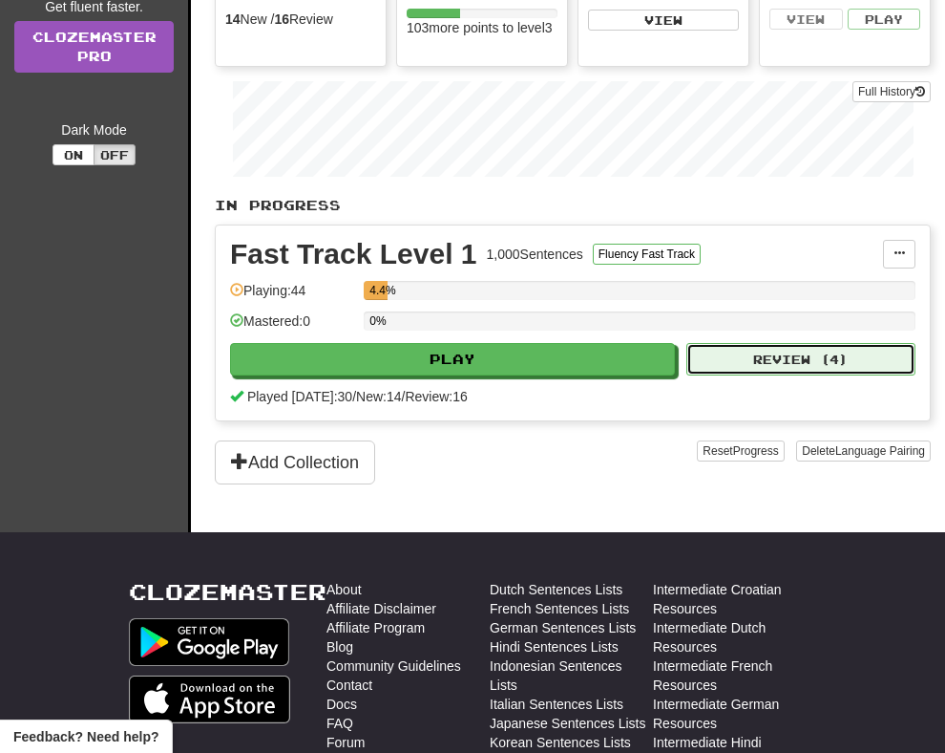
click at [772, 351] on button "Review ( 4 )" at bounding box center [801, 359] width 229 height 32
select select "**"
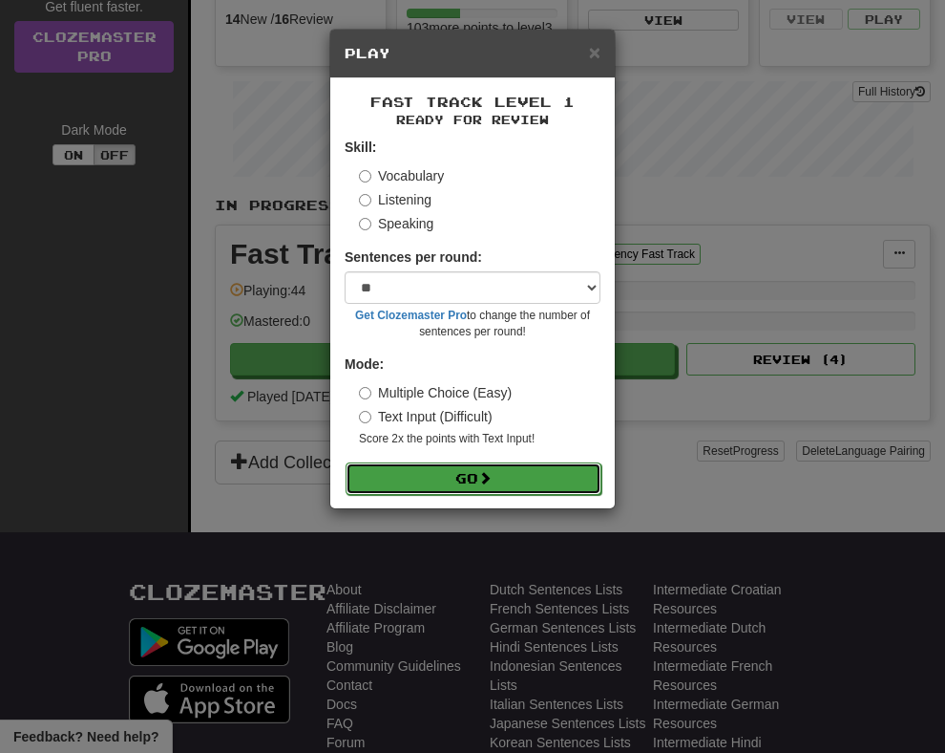
click at [509, 478] on button "Go" at bounding box center [474, 478] width 256 height 32
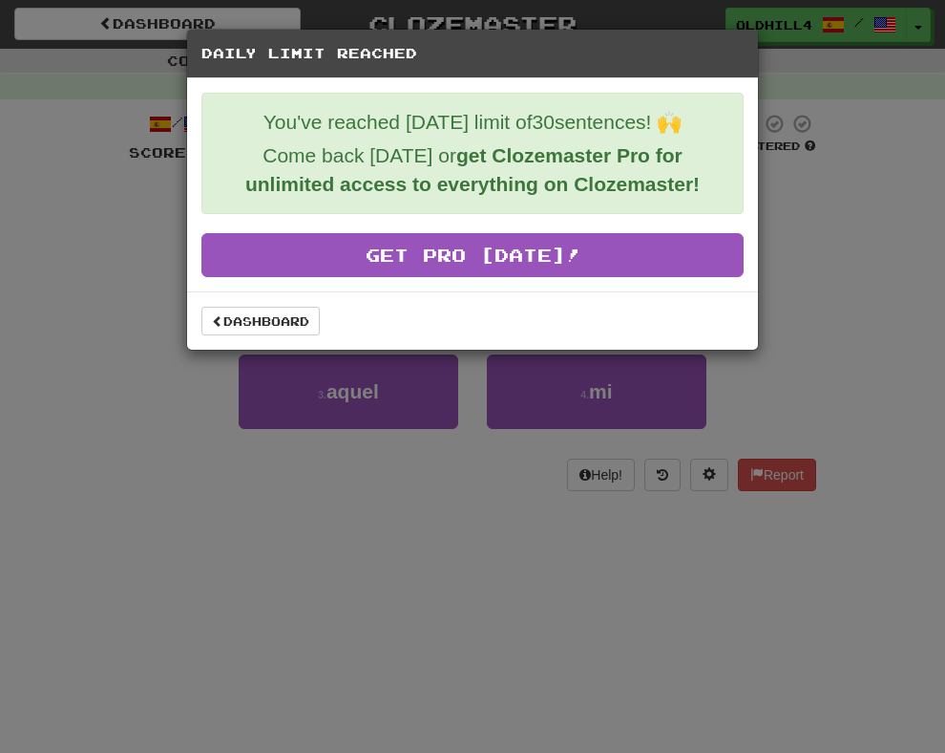
click at [199, 337] on div "Dashboard" at bounding box center [472, 320] width 571 height 58
click at [233, 313] on link "Dashboard" at bounding box center [261, 321] width 118 height 29
